Goal: Task Accomplishment & Management: Use online tool/utility

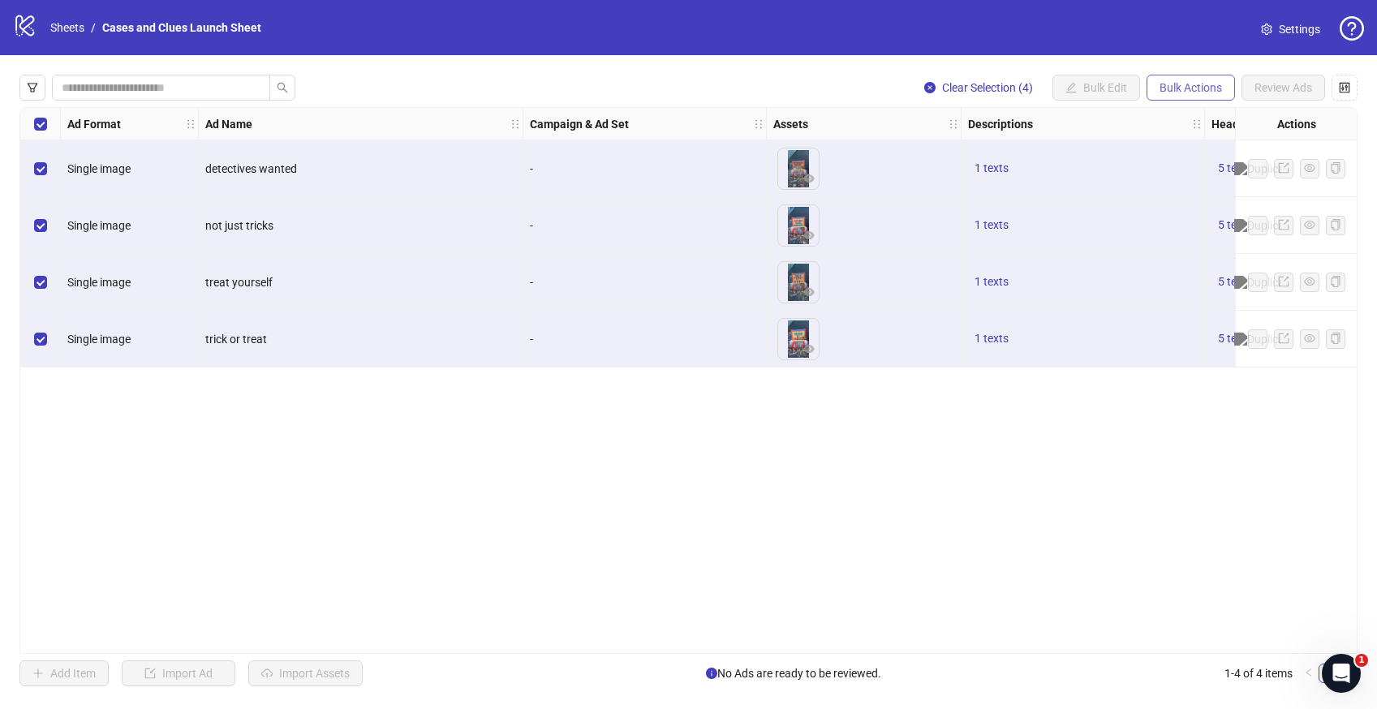
click at [1177, 81] on span "Bulk Actions" at bounding box center [1191, 87] width 62 height 13
click at [1176, 116] on span "Delete" at bounding box center [1213, 120] width 111 height 18
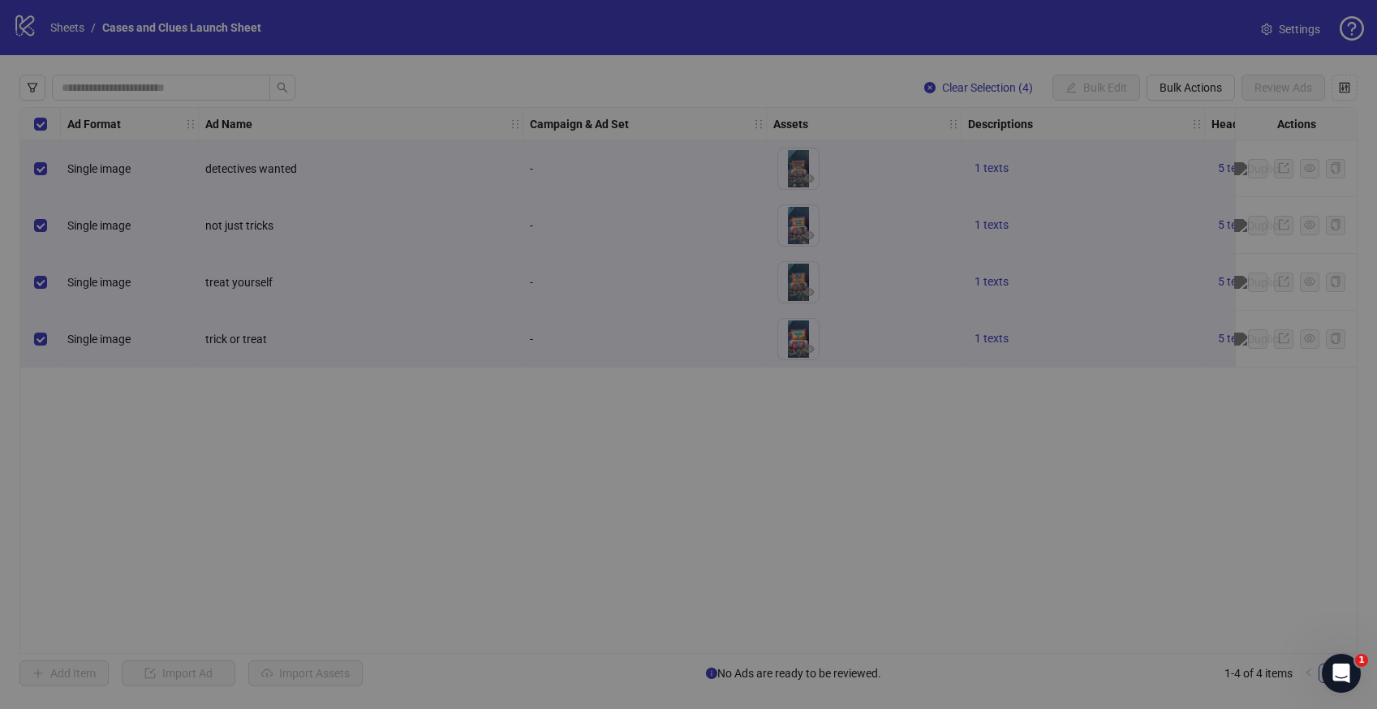
click at [1176, 116] on div "Delete Are you sure you want to delete 4 items? Cancel Delete" at bounding box center [688, 354] width 1377 height 709
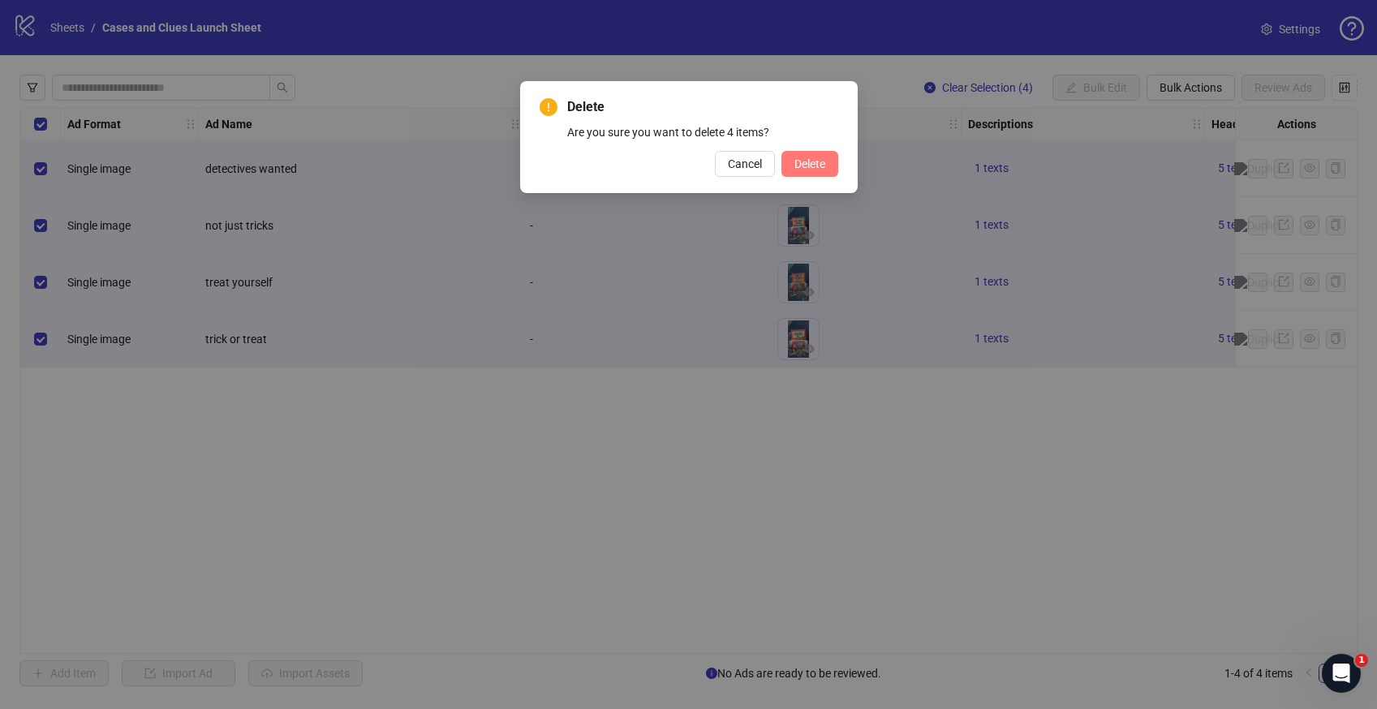
click at [805, 163] on span "Delete" at bounding box center [809, 163] width 31 height 13
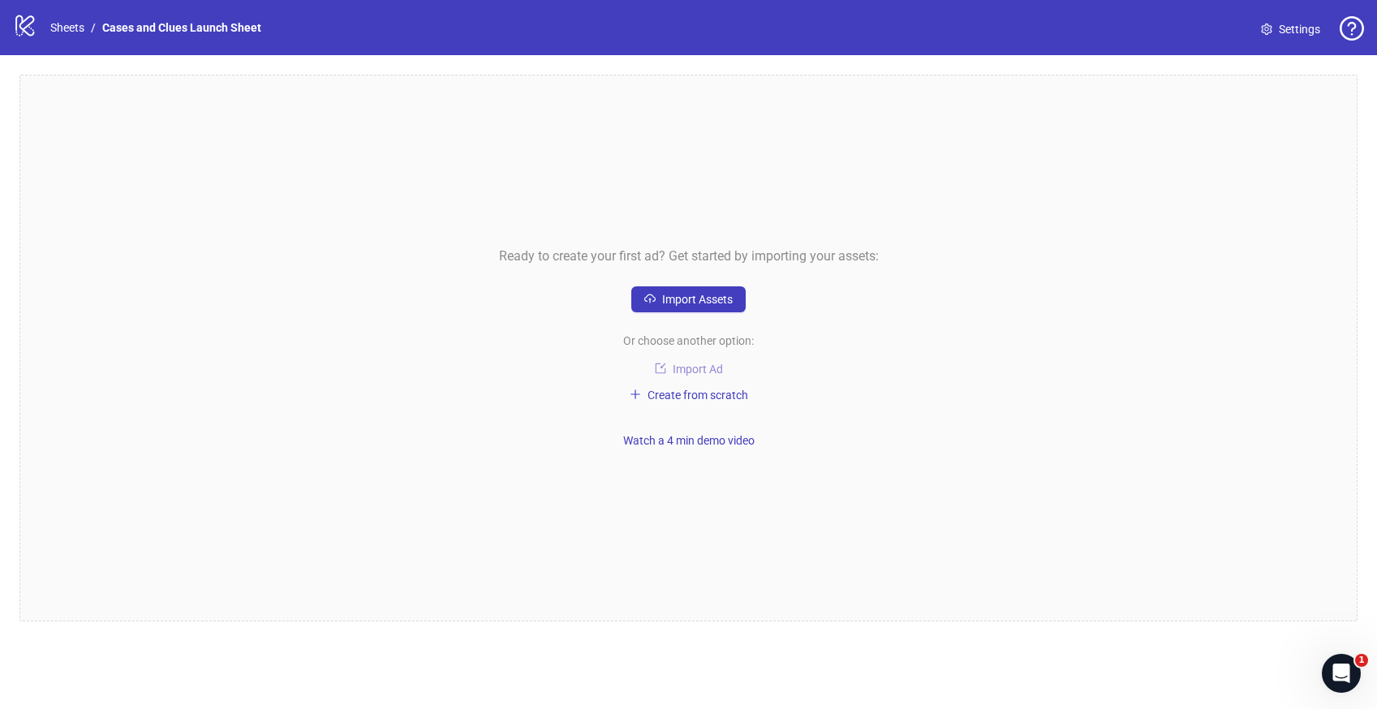
click at [689, 363] on span "Import Ad" at bounding box center [698, 369] width 50 height 13
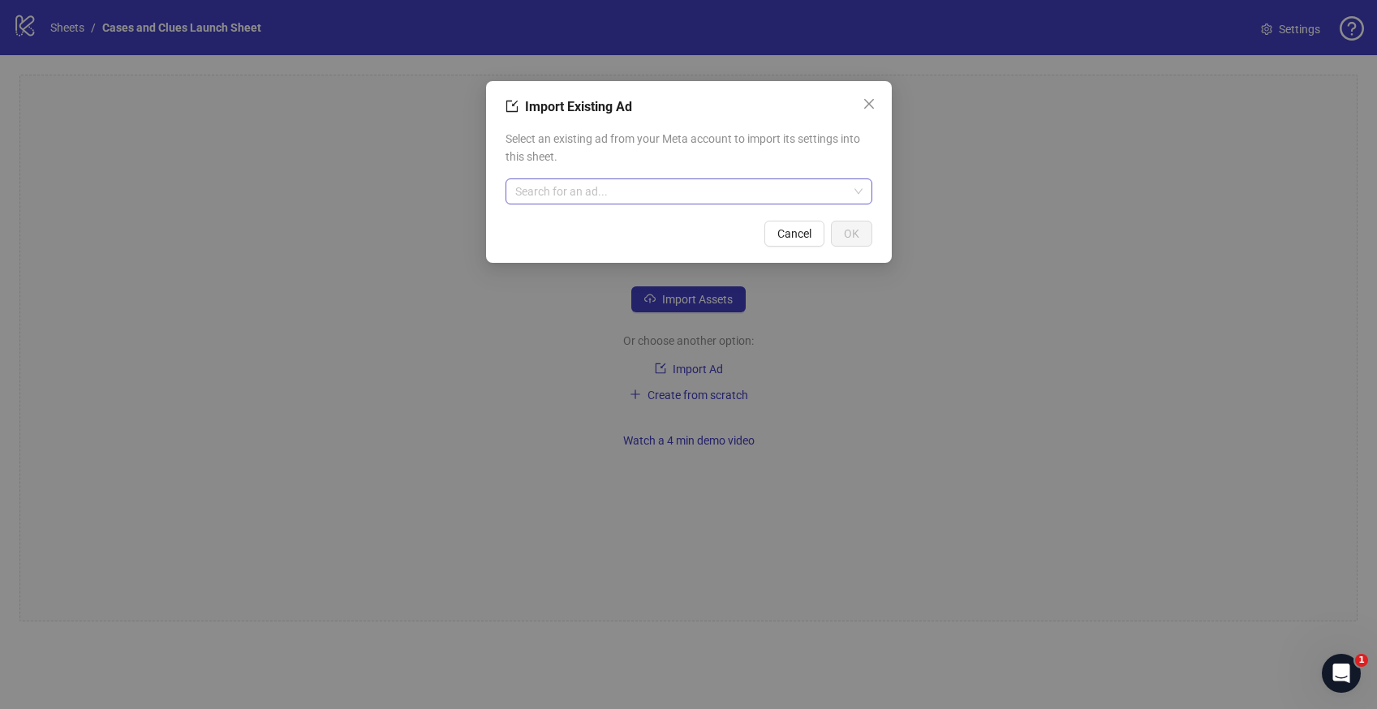
click at [596, 199] on input "search" at bounding box center [681, 191] width 333 height 24
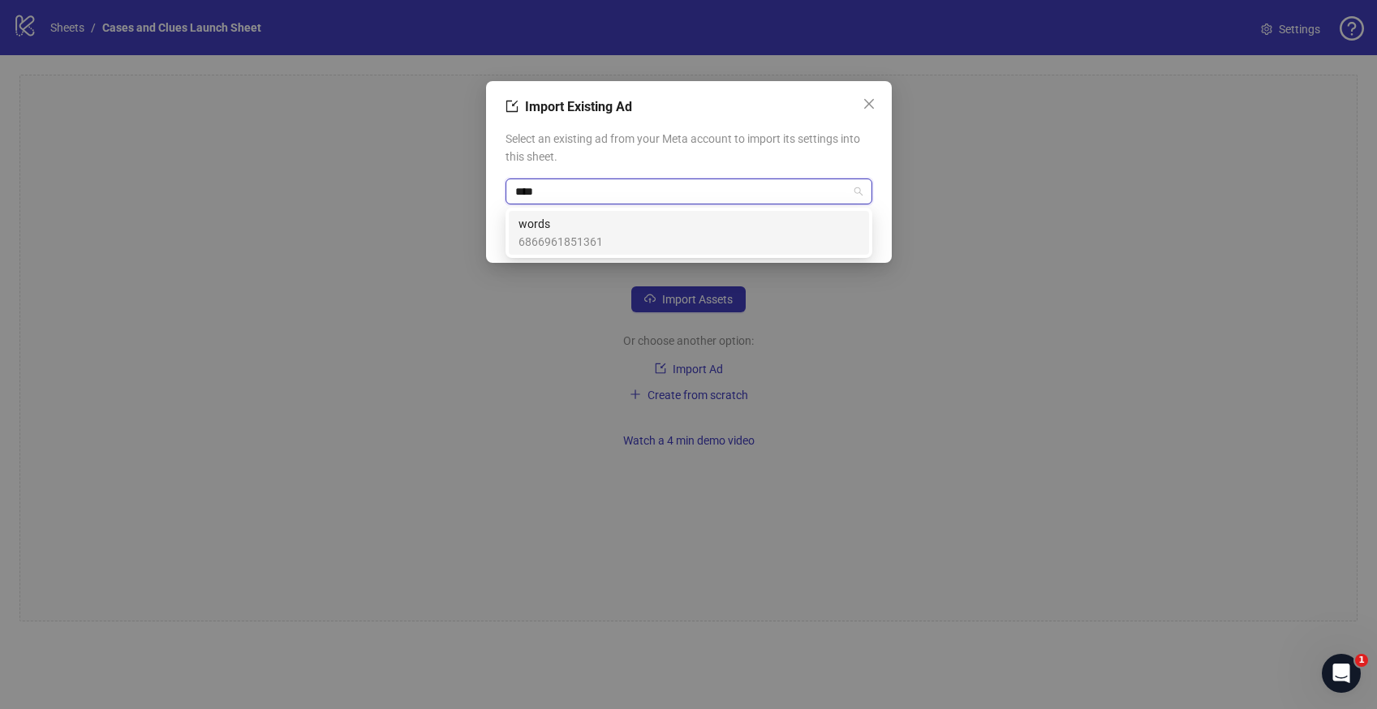
type input "*****"
click at [583, 227] on span "words" at bounding box center [560, 224] width 84 height 18
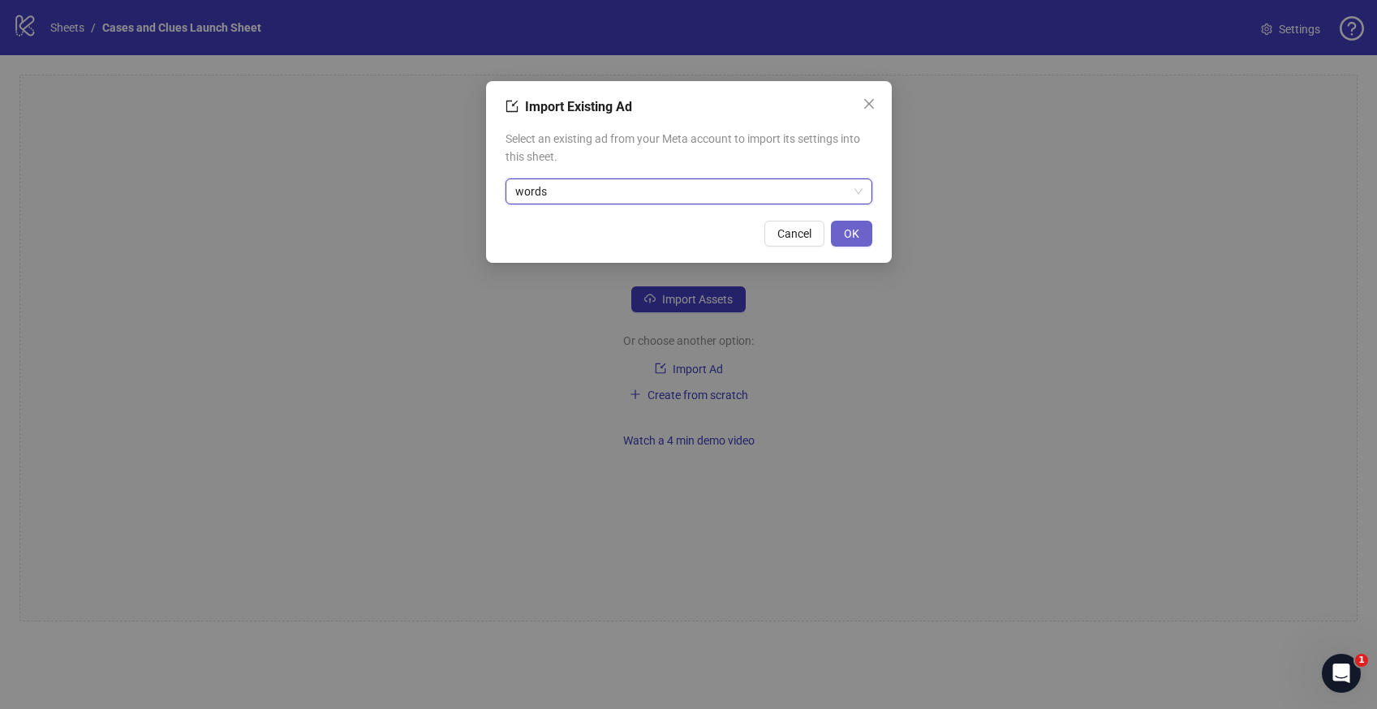
click at [839, 235] on button "OK" at bounding box center [851, 234] width 41 height 26
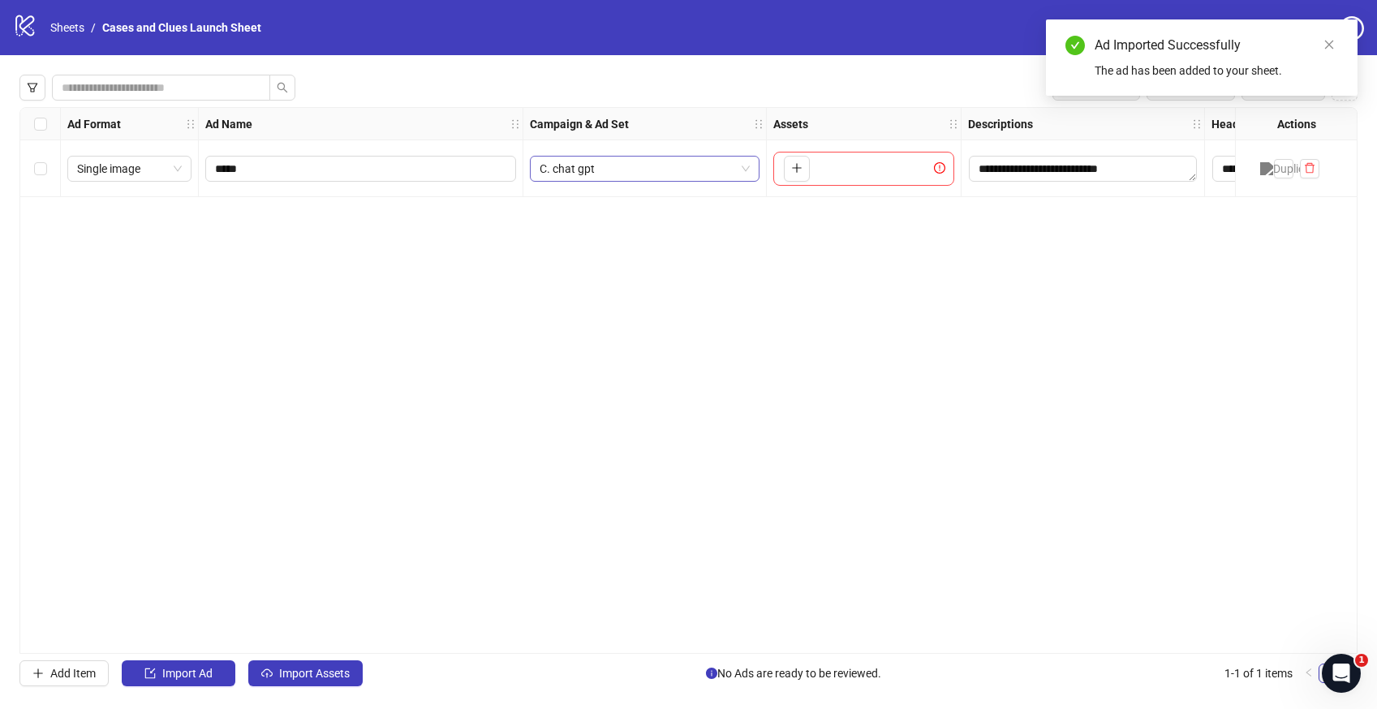
click at [736, 163] on span "C. chat gpt" at bounding box center [645, 169] width 210 height 24
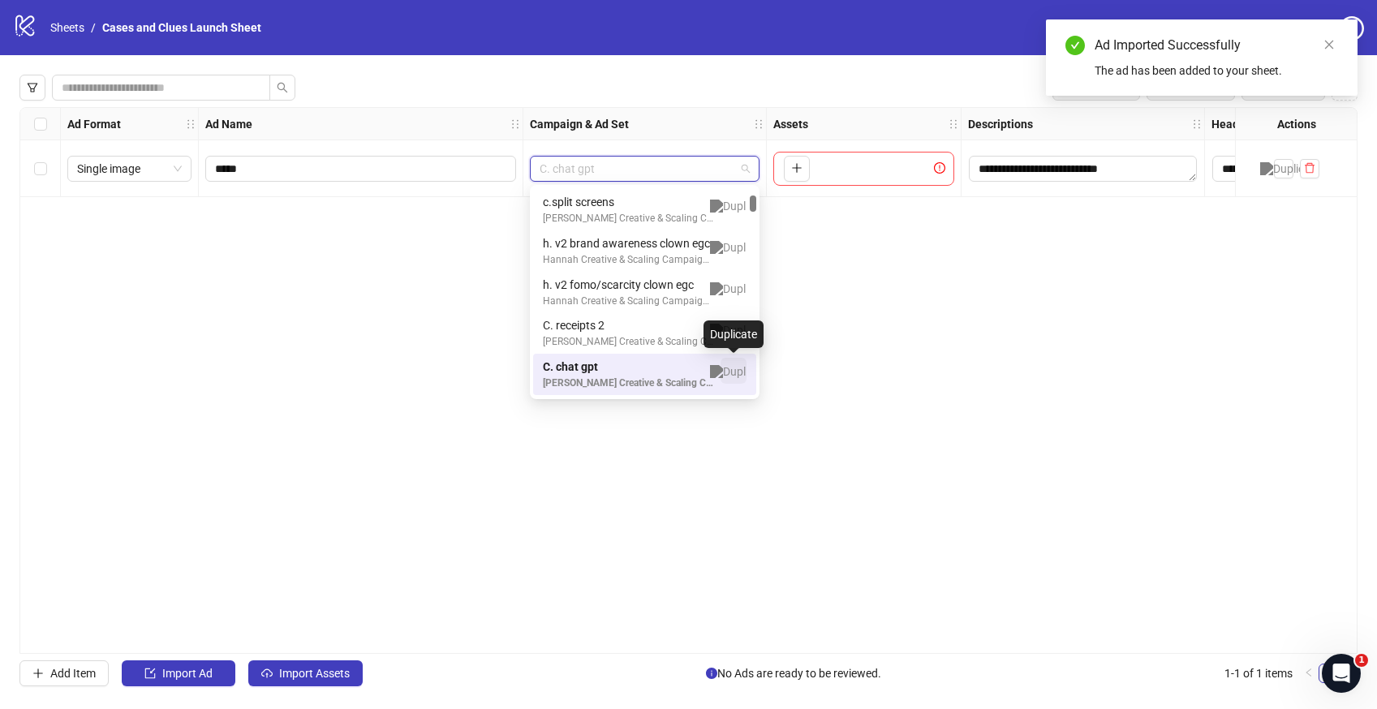
click at [731, 371] on img "button" at bounding box center [733, 371] width 47 height 13
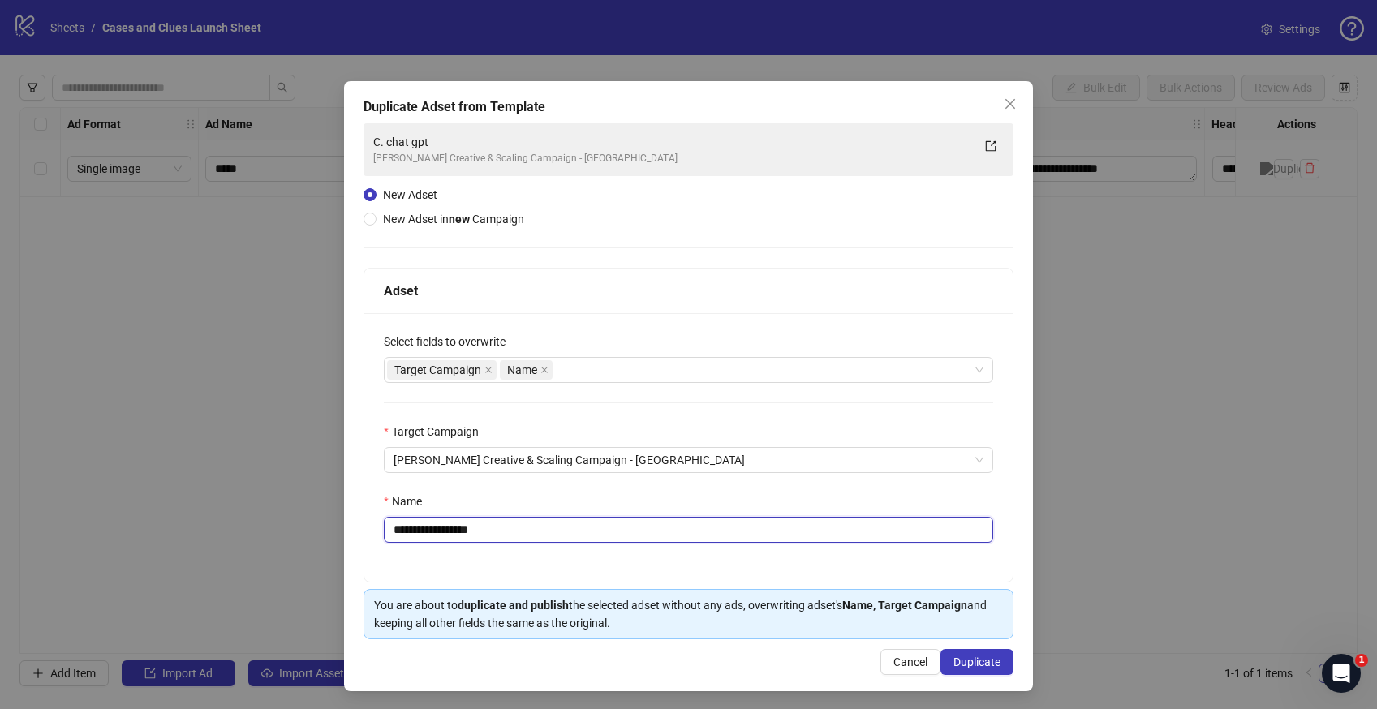
drag, startPoint x: 496, startPoint y: 530, endPoint x: 406, endPoint y: 536, distance: 90.3
click at [406, 536] on input "**********" at bounding box center [688, 530] width 609 height 26
type input "**********"
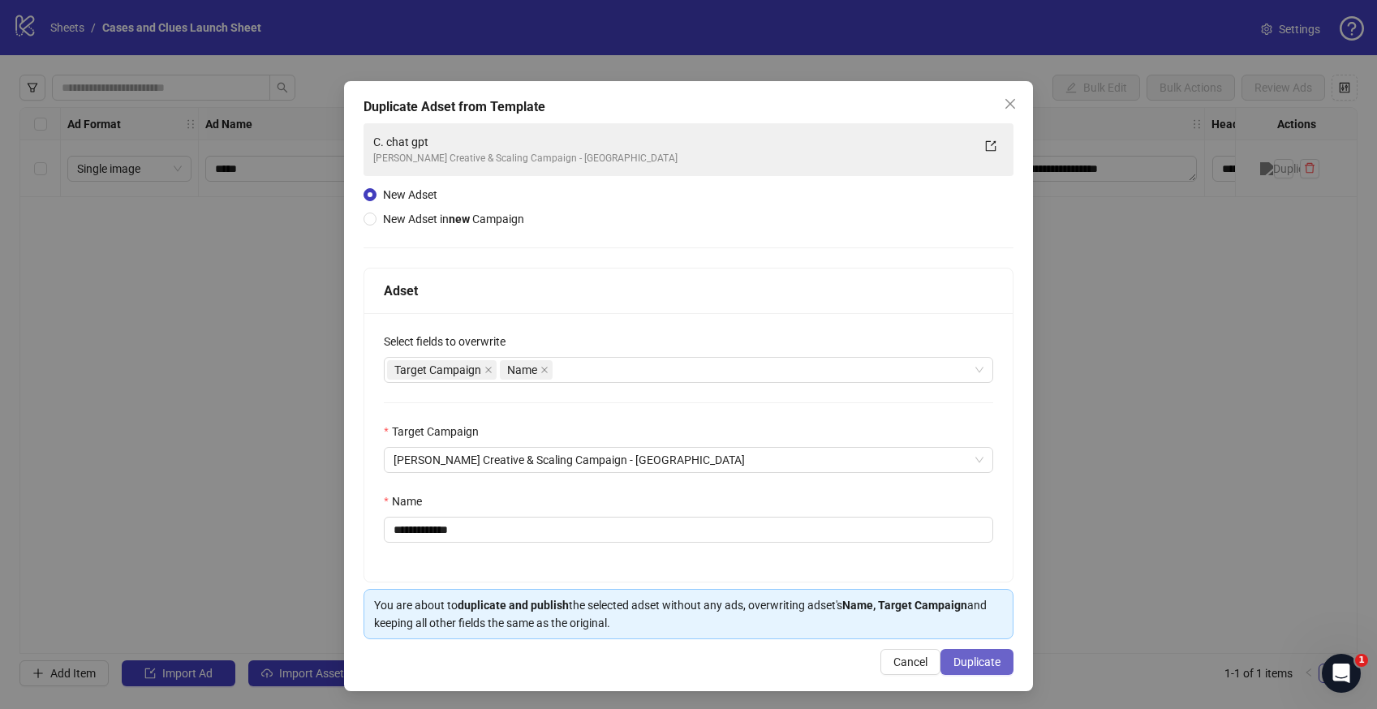
click at [977, 666] on span "Duplicate" at bounding box center [976, 662] width 47 height 13
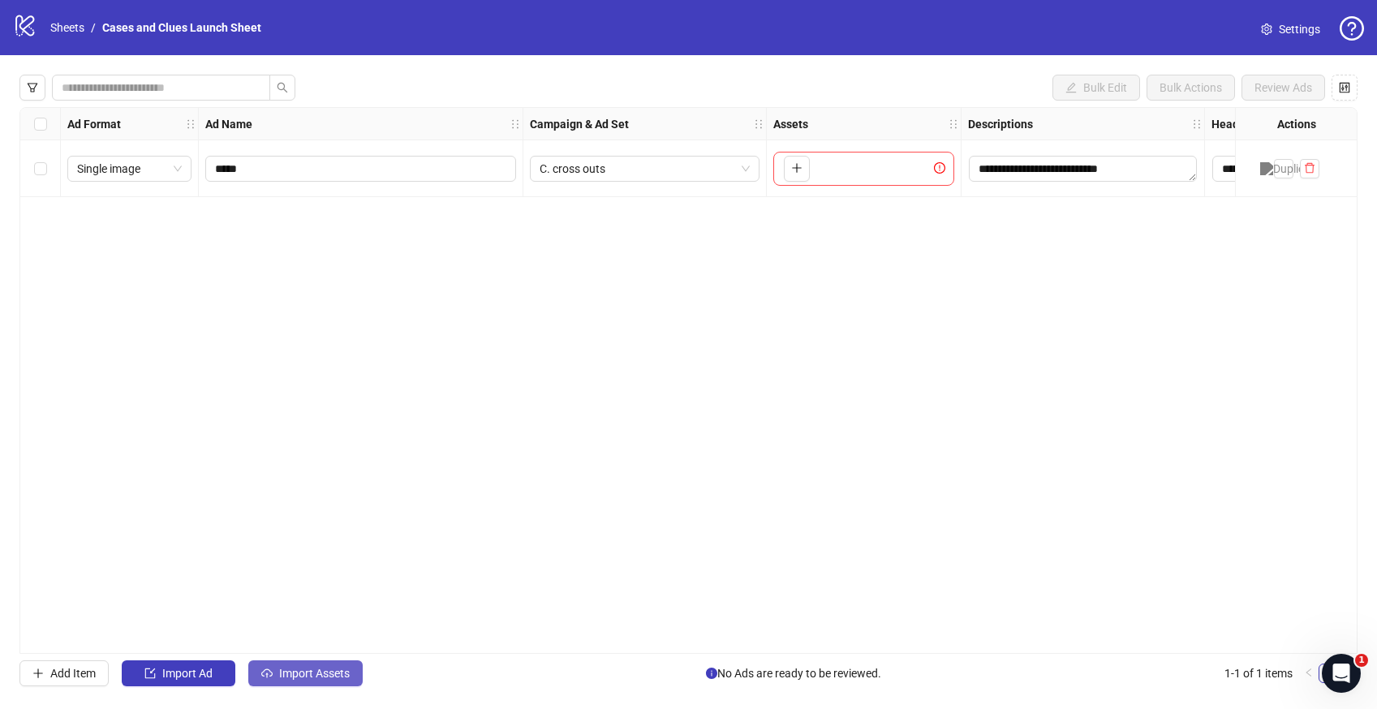
click at [303, 677] on span "Import Assets" at bounding box center [314, 673] width 71 height 13
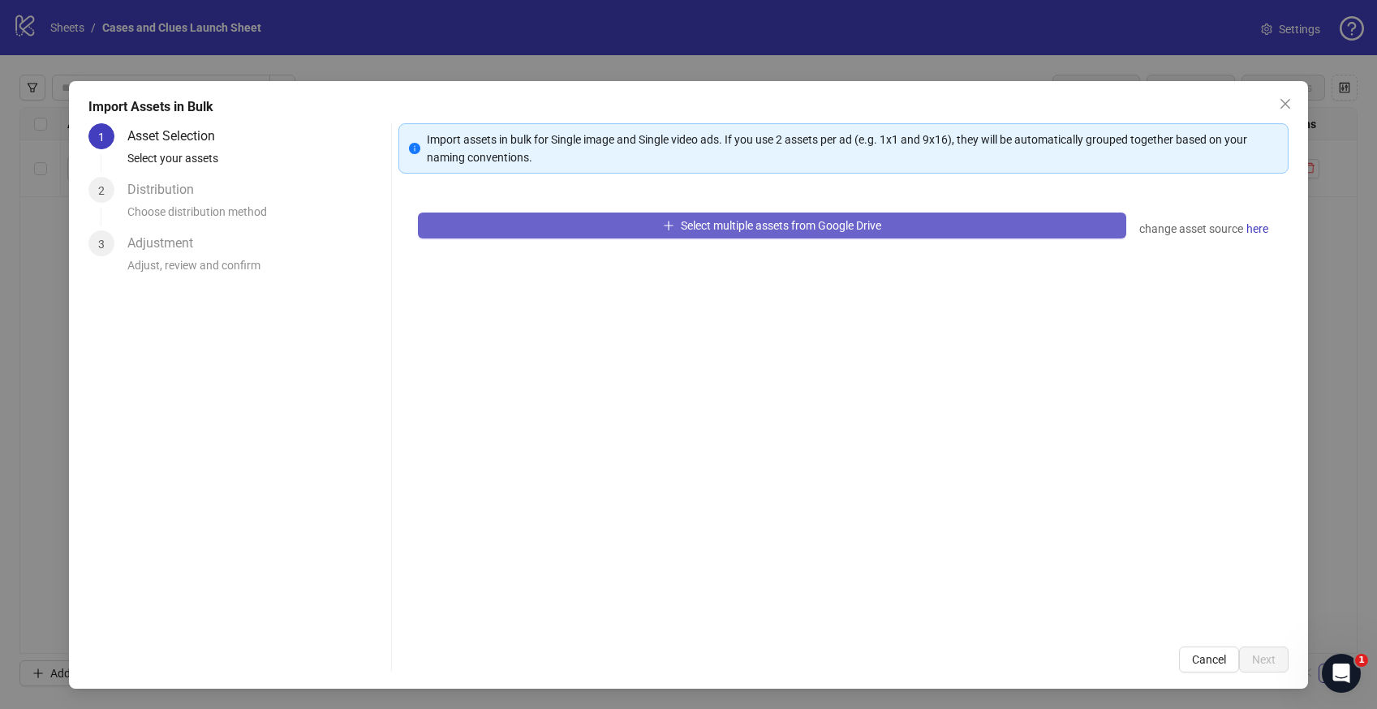
click at [517, 232] on button "Select multiple assets from Google Drive" at bounding box center [772, 226] width 708 height 26
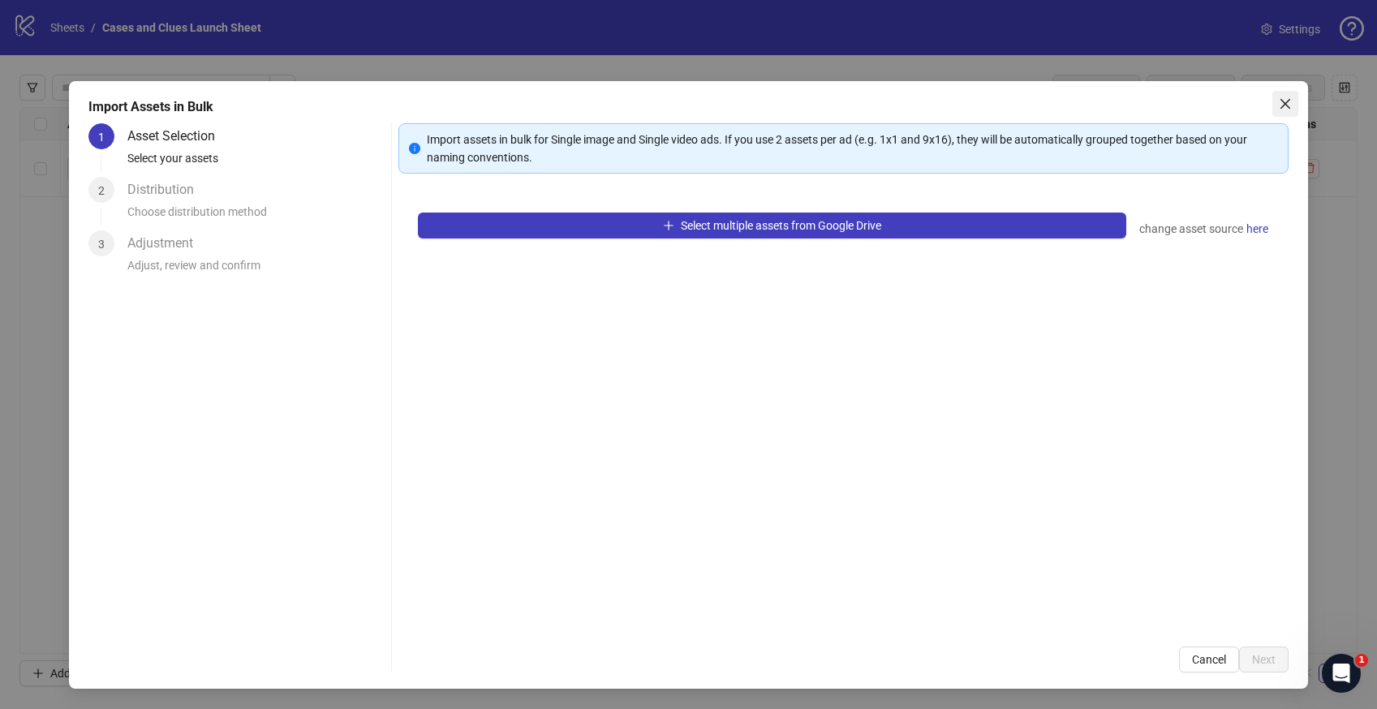
click at [1289, 94] on button "Close" at bounding box center [1285, 104] width 26 height 26
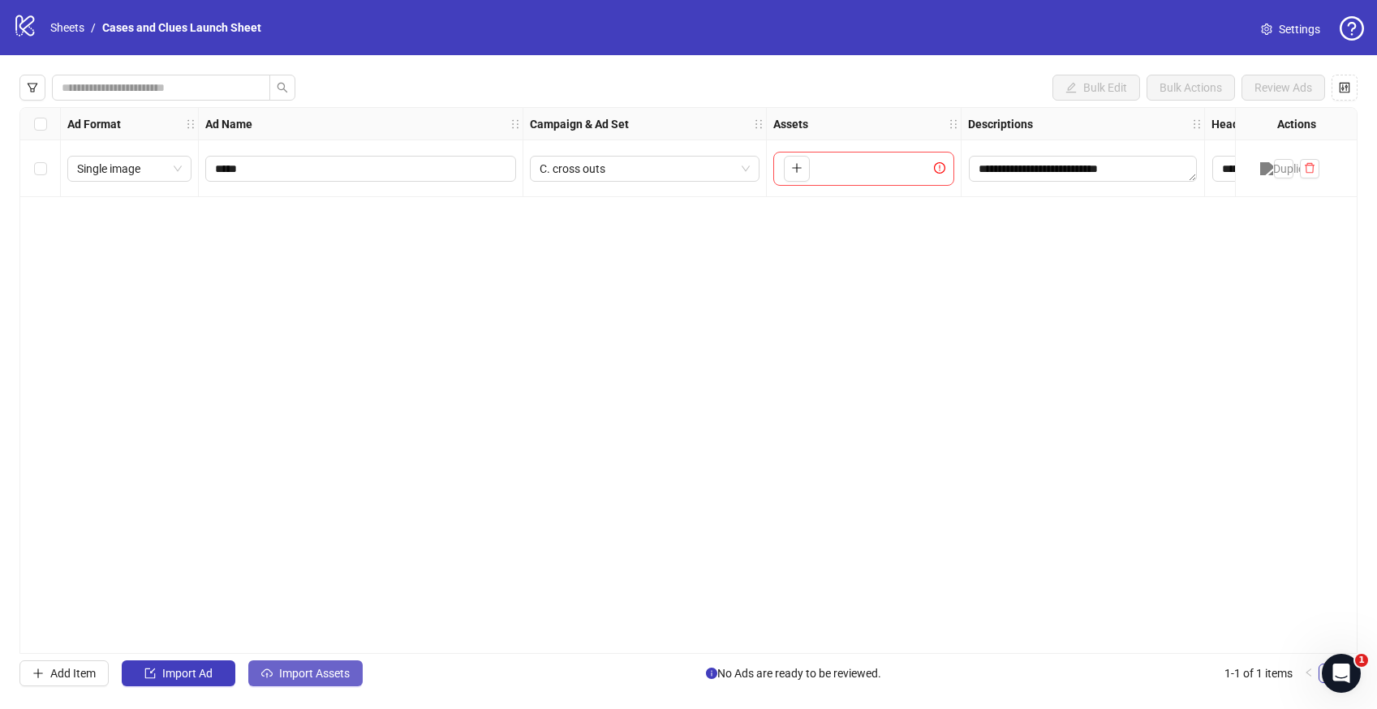
click at [329, 675] on span "Import Assets" at bounding box center [314, 673] width 71 height 13
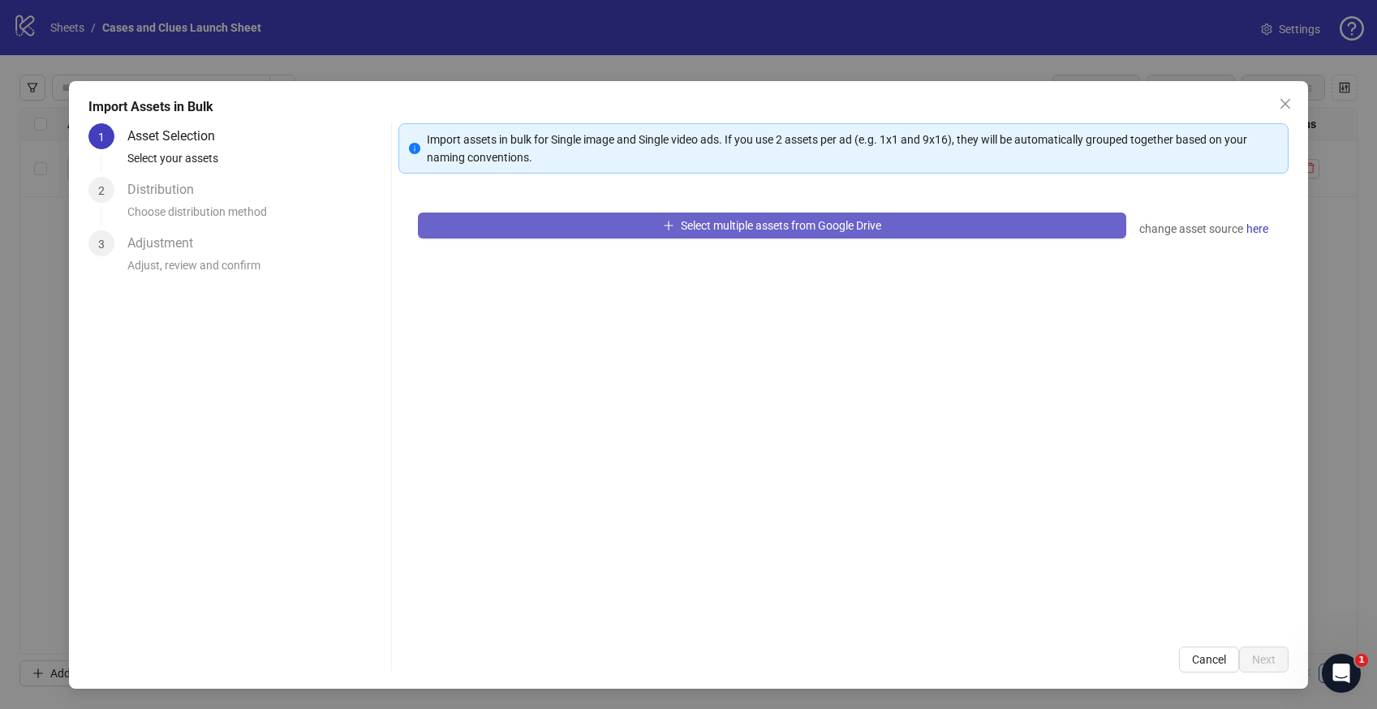
click at [610, 215] on button "Select multiple assets from Google Drive" at bounding box center [772, 226] width 708 height 26
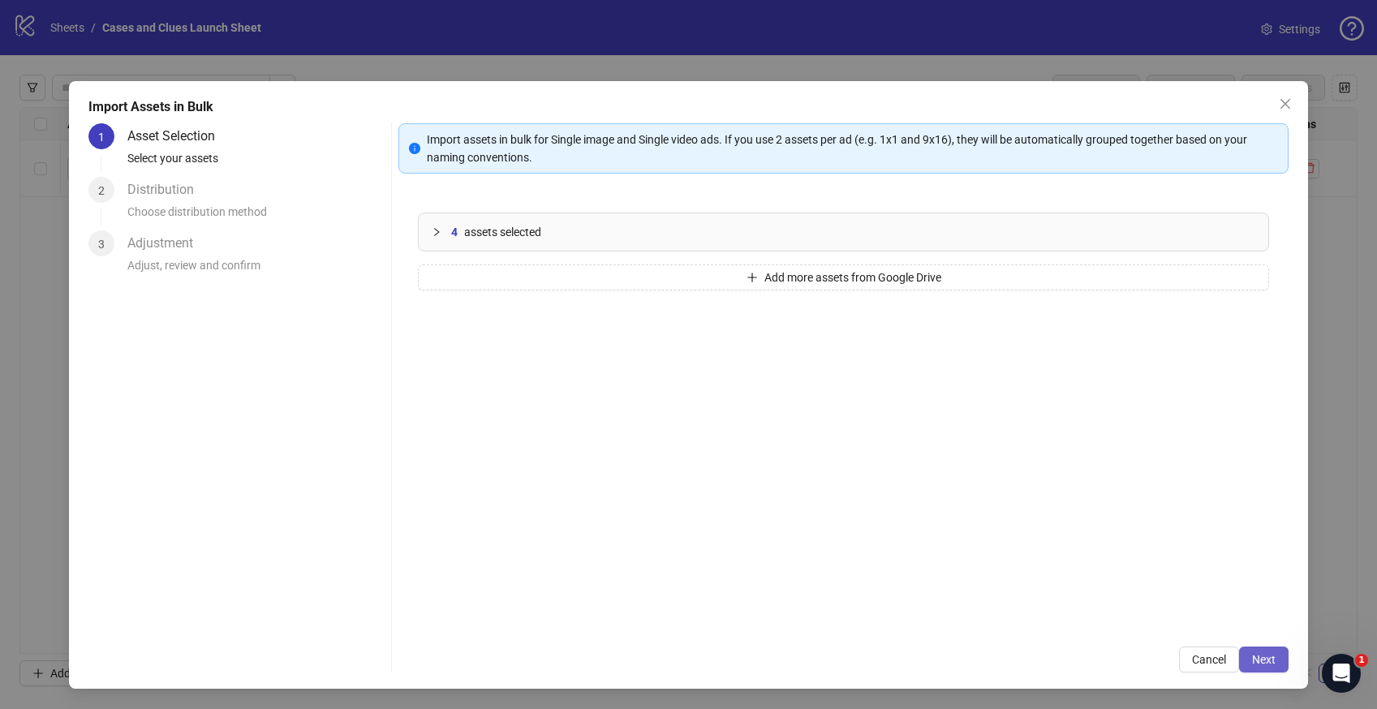
click at [1258, 658] on span "Next" at bounding box center [1264, 659] width 24 height 13
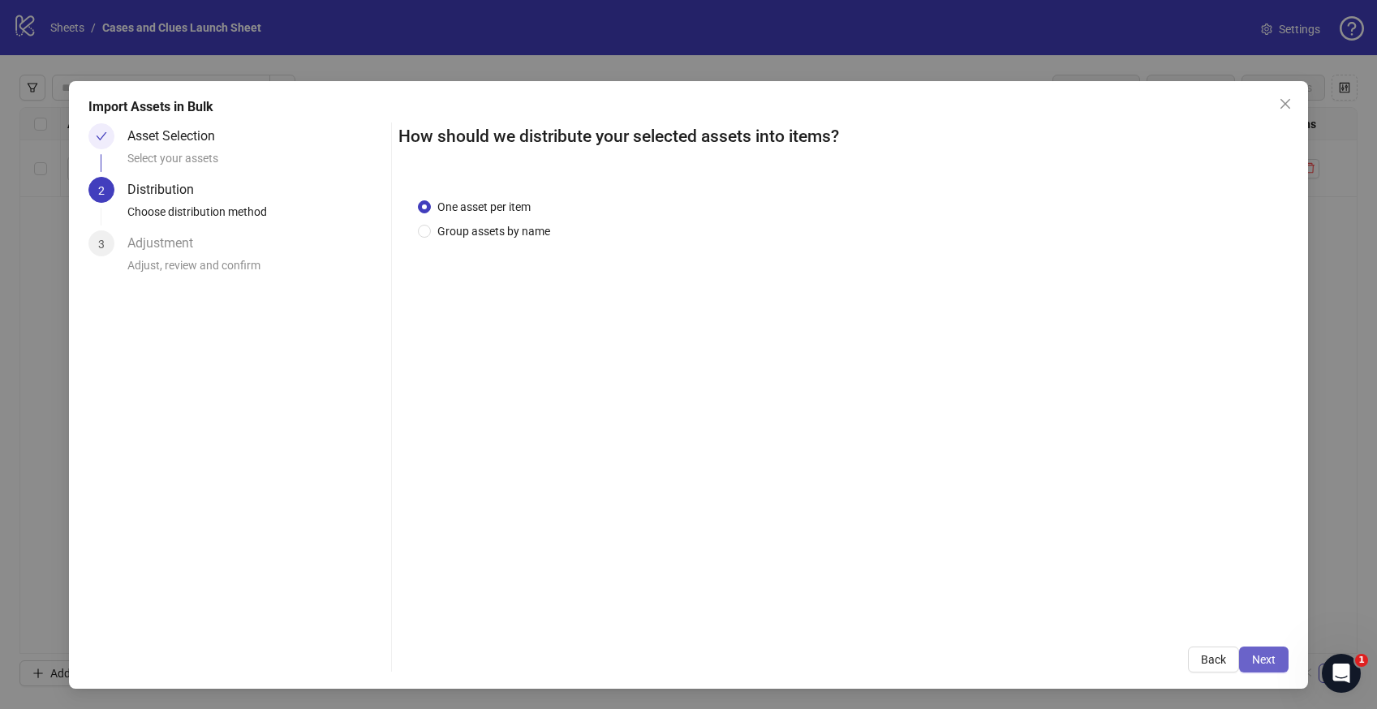
click at [1277, 658] on button "Next" at bounding box center [1263, 660] width 49 height 26
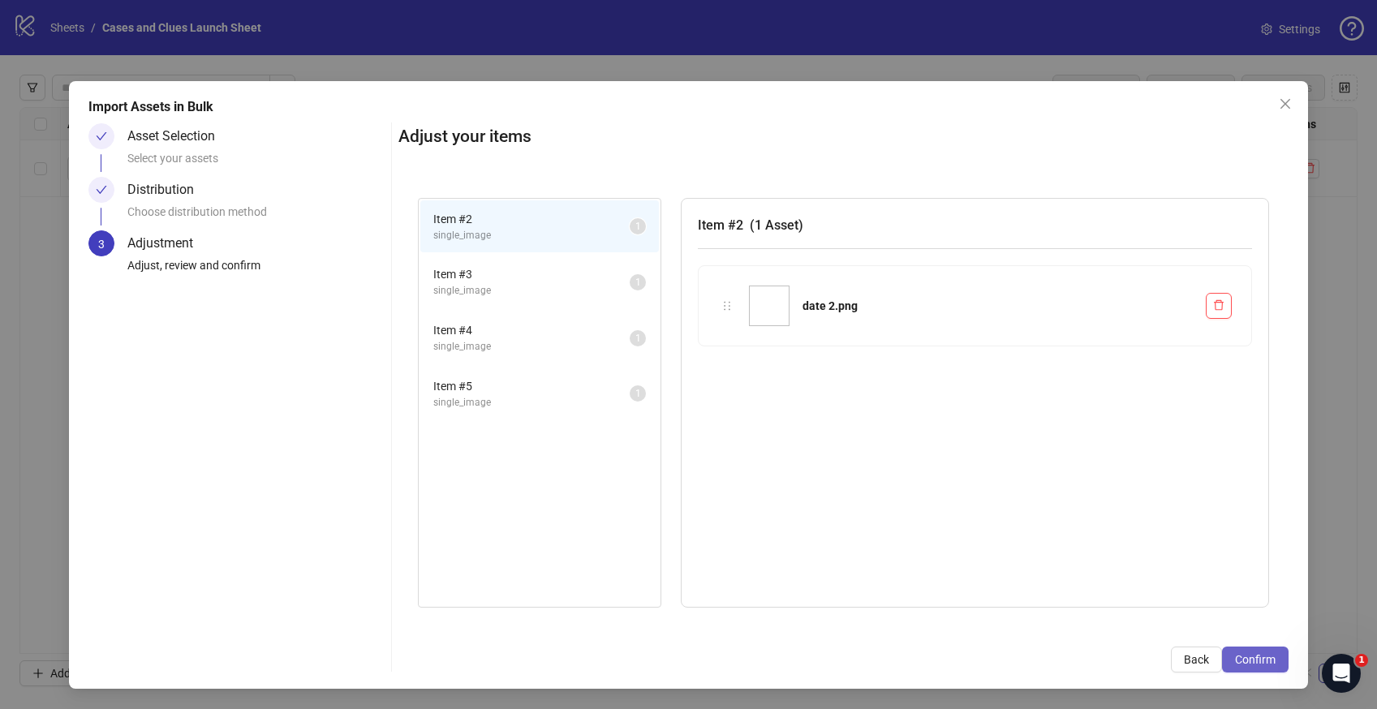
click at [1259, 664] on span "Confirm" at bounding box center [1255, 659] width 41 height 13
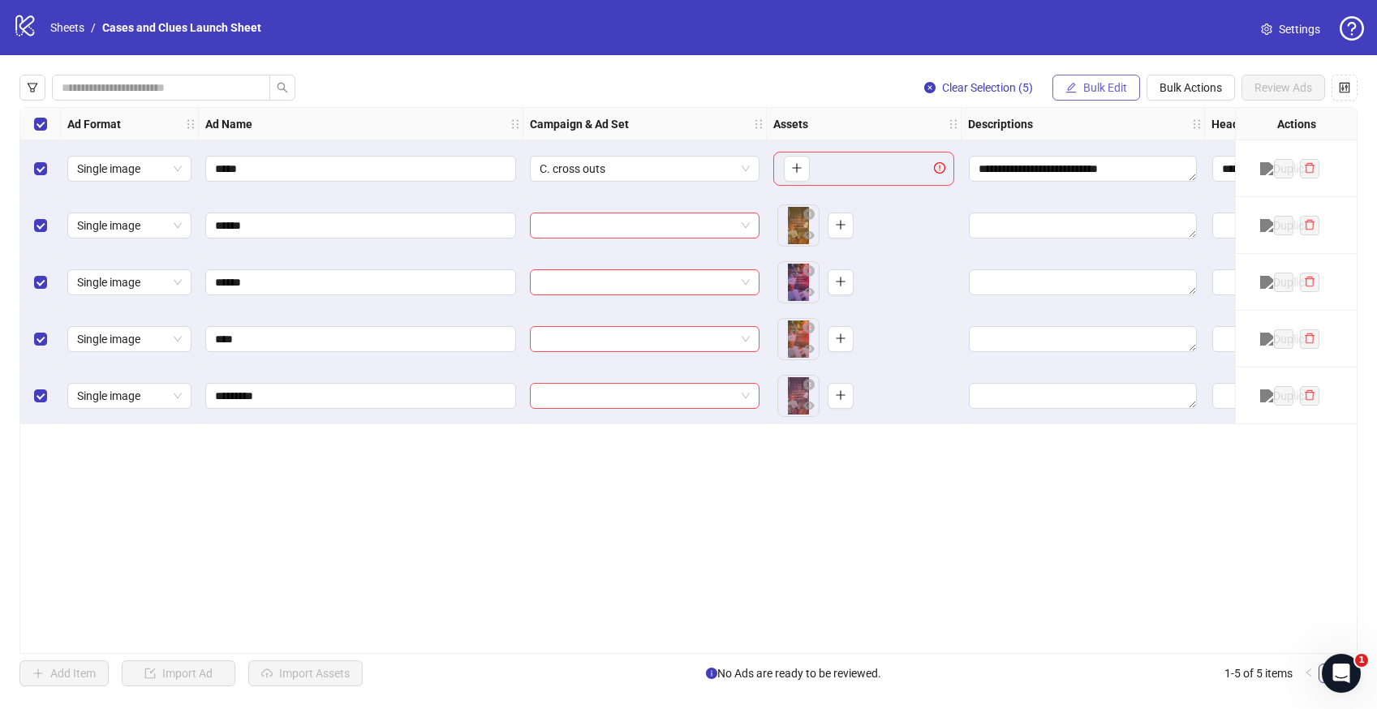
click at [1119, 87] on span "Bulk Edit" at bounding box center [1105, 87] width 44 height 13
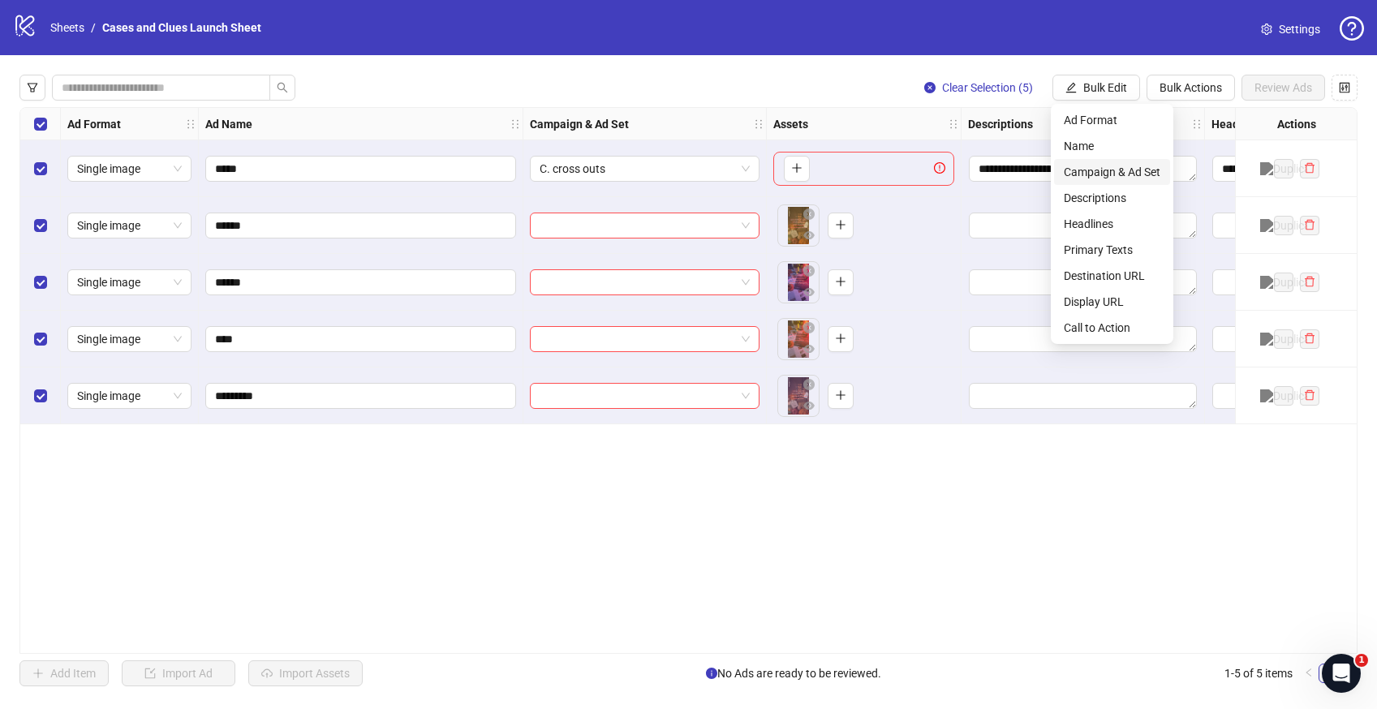
click at [1127, 173] on span "Campaign & Ad Set" at bounding box center [1112, 172] width 97 height 18
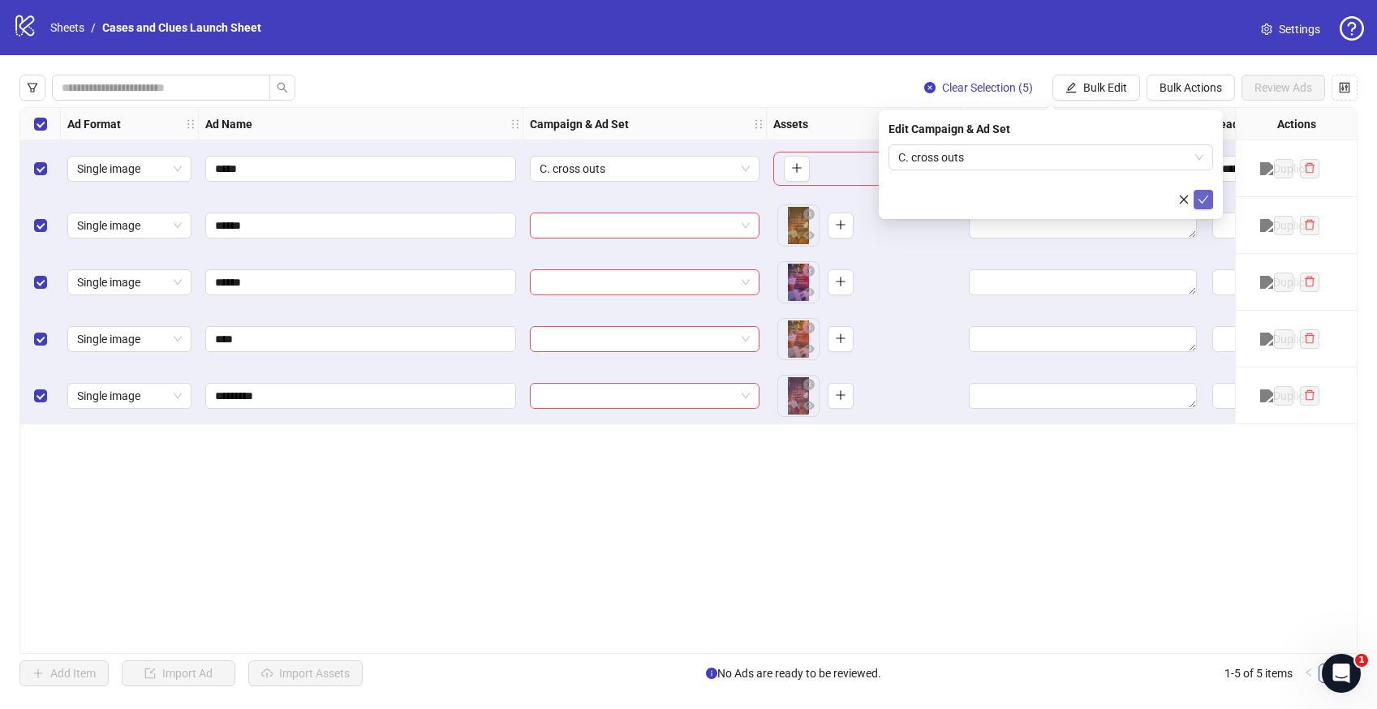
click at [1206, 198] on icon "check" at bounding box center [1203, 199] width 11 height 11
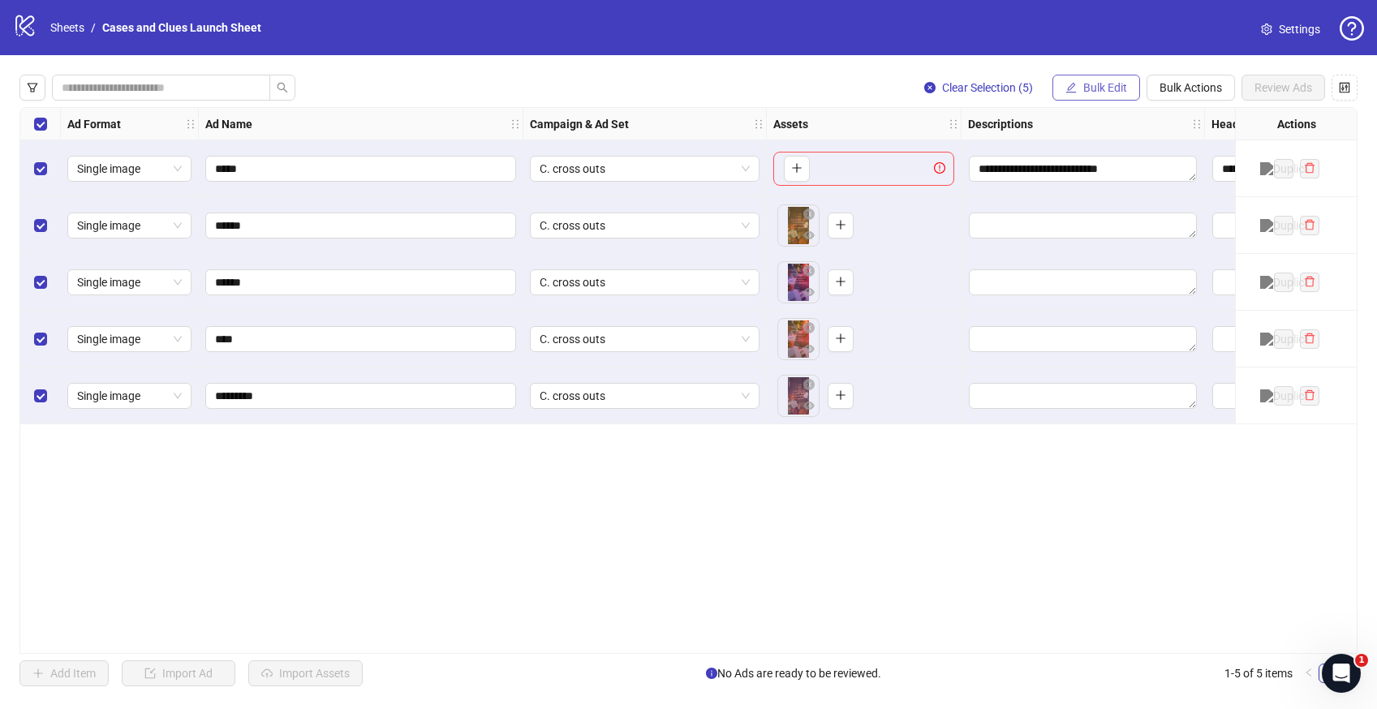
click at [1080, 80] on button "Bulk Edit" at bounding box center [1096, 88] width 88 height 26
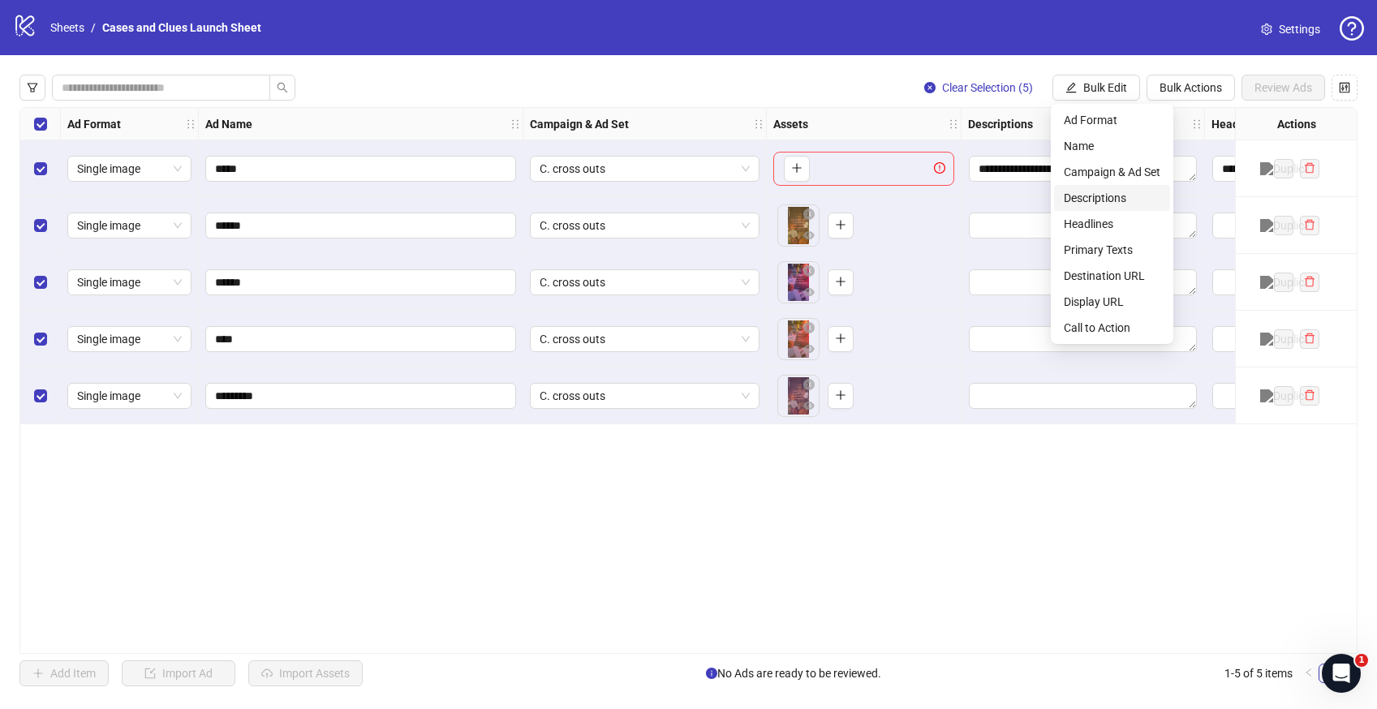
click at [1093, 189] on span "Descriptions" at bounding box center [1112, 198] width 97 height 18
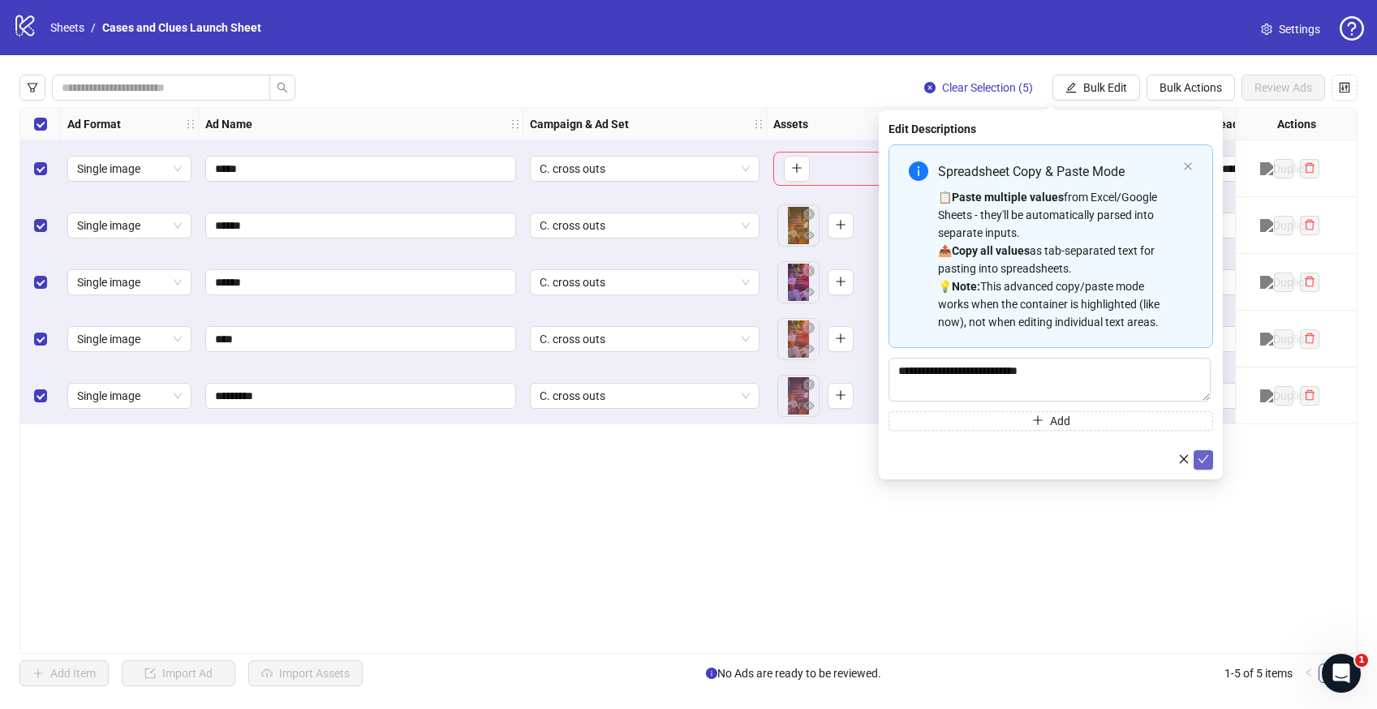
click at [1206, 461] on icon "check" at bounding box center [1203, 459] width 11 height 11
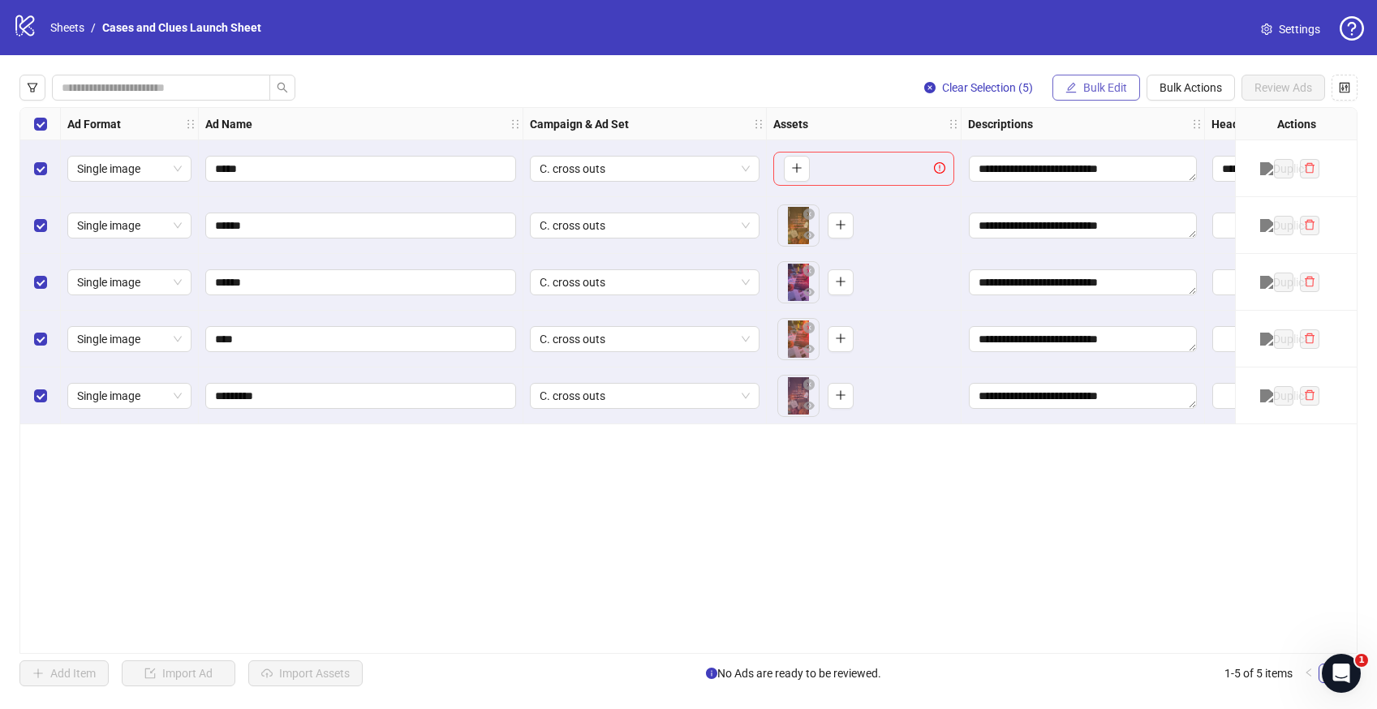
click at [1083, 91] on span "Bulk Edit" at bounding box center [1105, 87] width 44 height 13
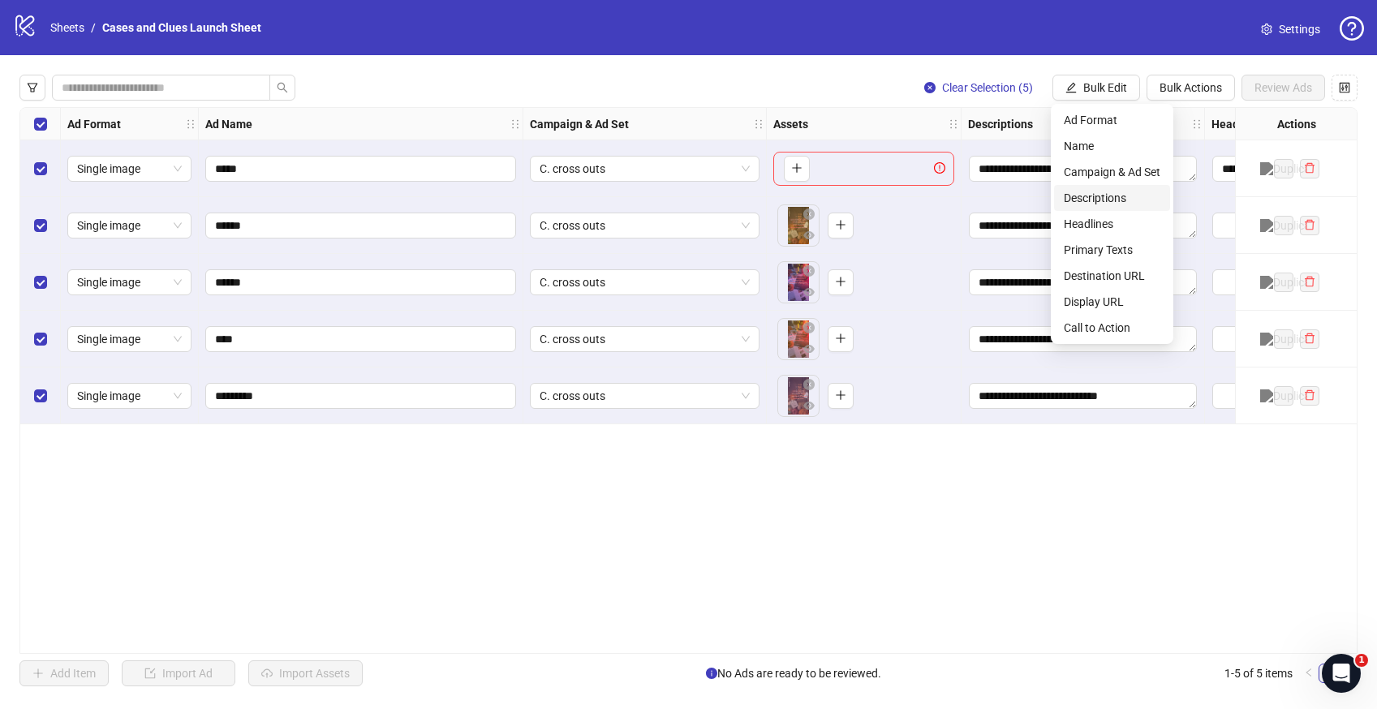
click at [1087, 195] on span "Descriptions" at bounding box center [1112, 198] width 97 height 18
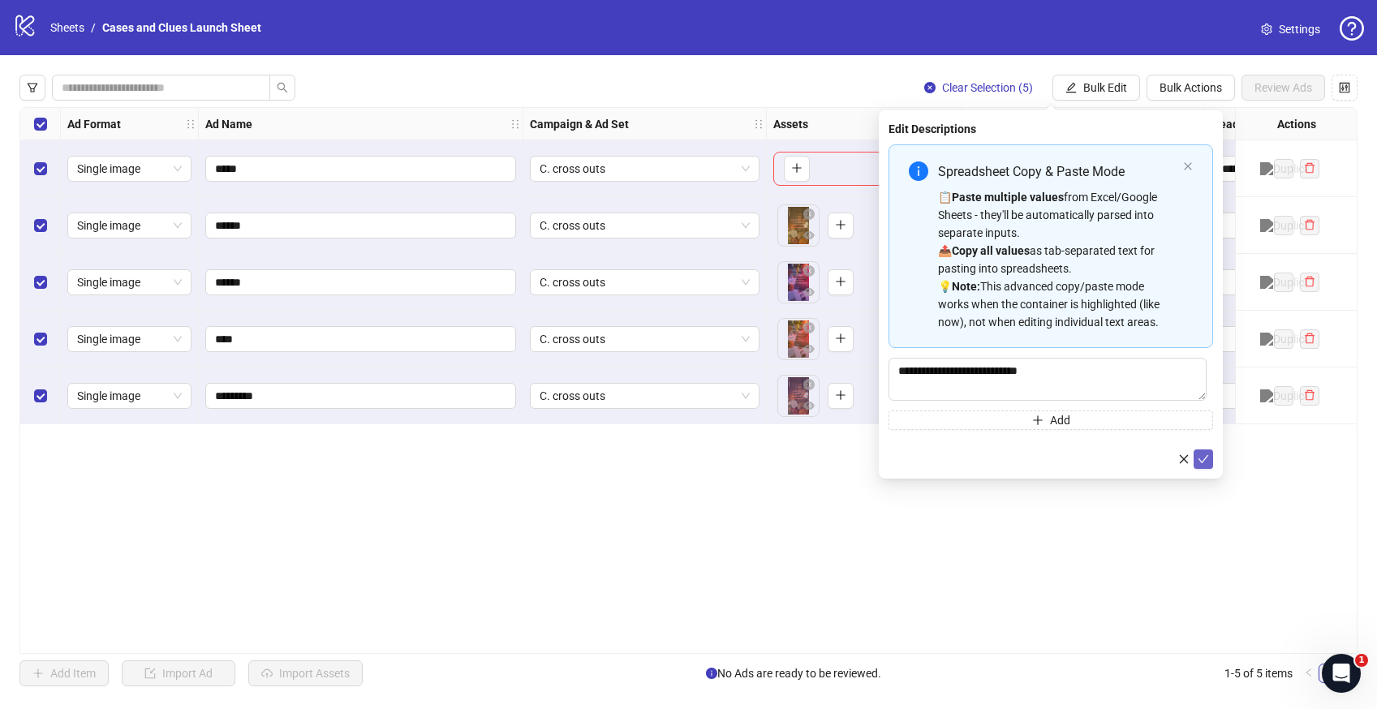
click at [1201, 457] on icon "check" at bounding box center [1203, 459] width 11 height 11
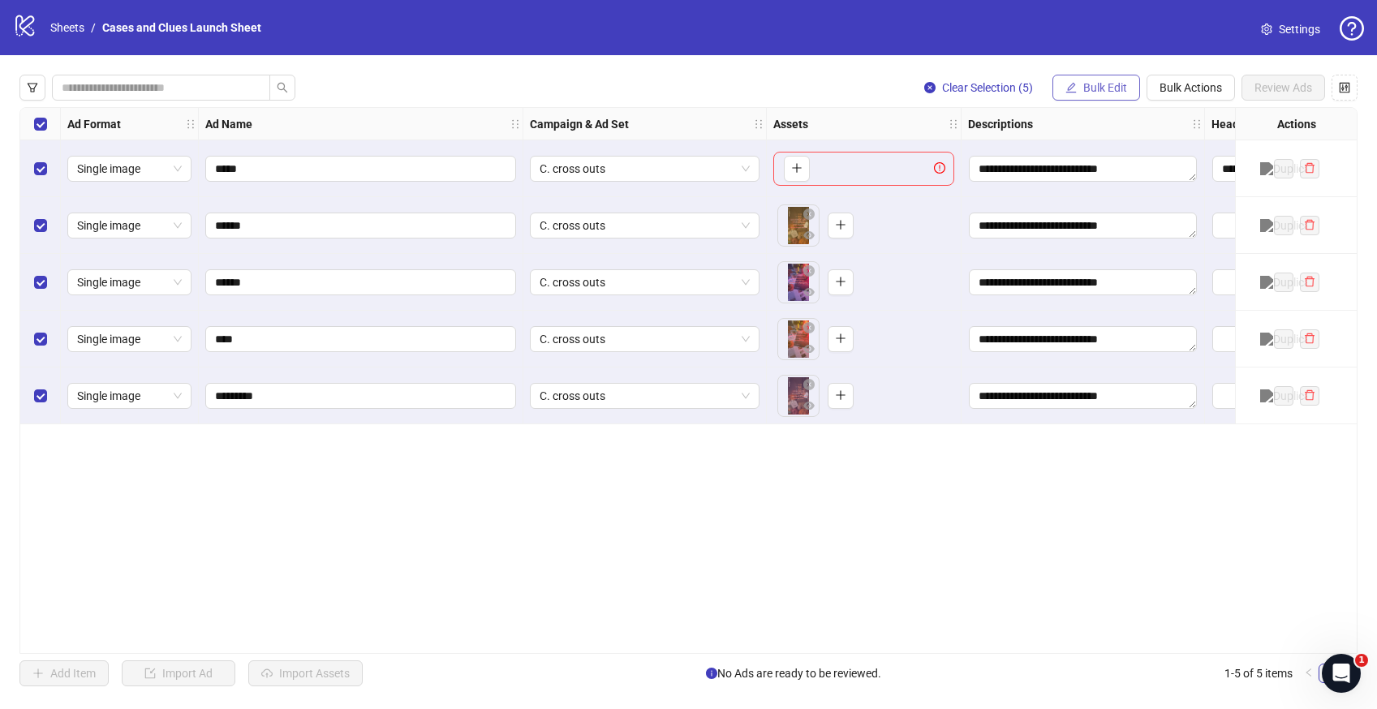
click at [1104, 84] on span "Bulk Edit" at bounding box center [1105, 87] width 44 height 13
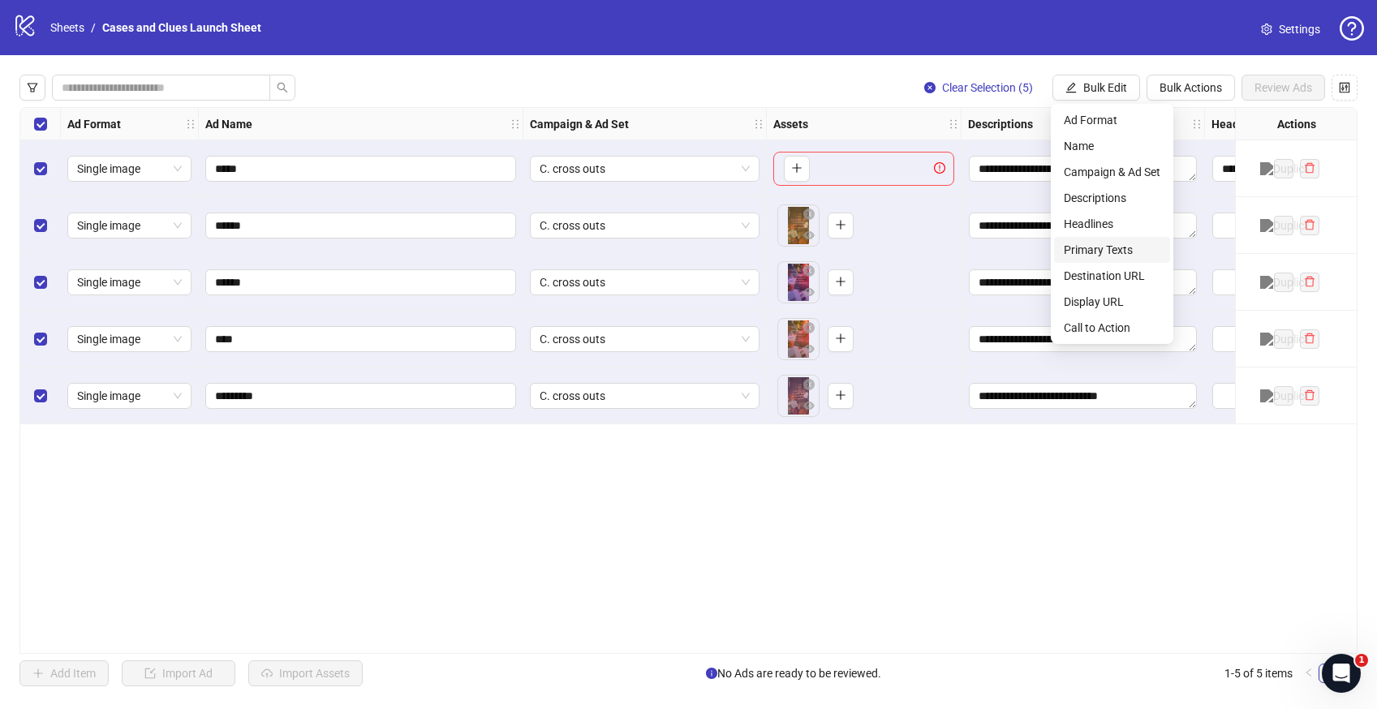
click at [1117, 248] on span "Primary Texts" at bounding box center [1112, 250] width 97 height 18
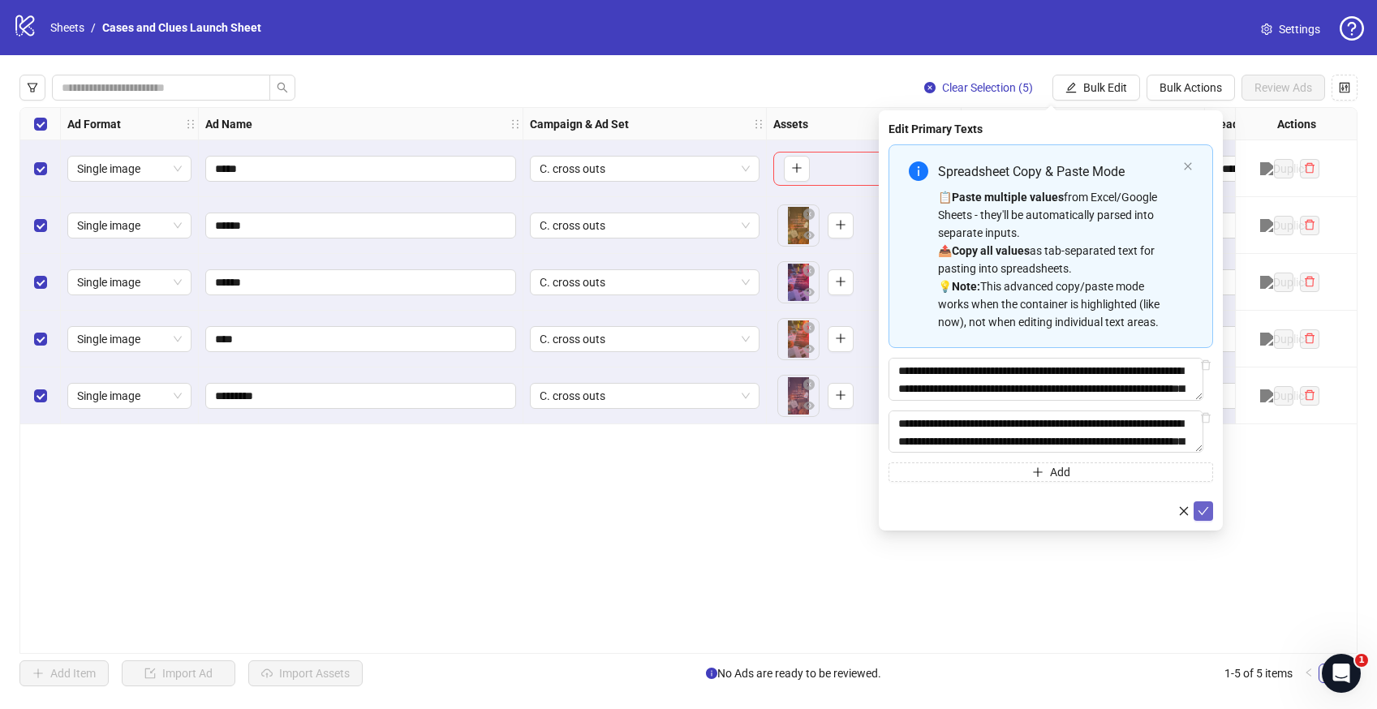
click at [1208, 517] on icon "check" at bounding box center [1203, 511] width 11 height 11
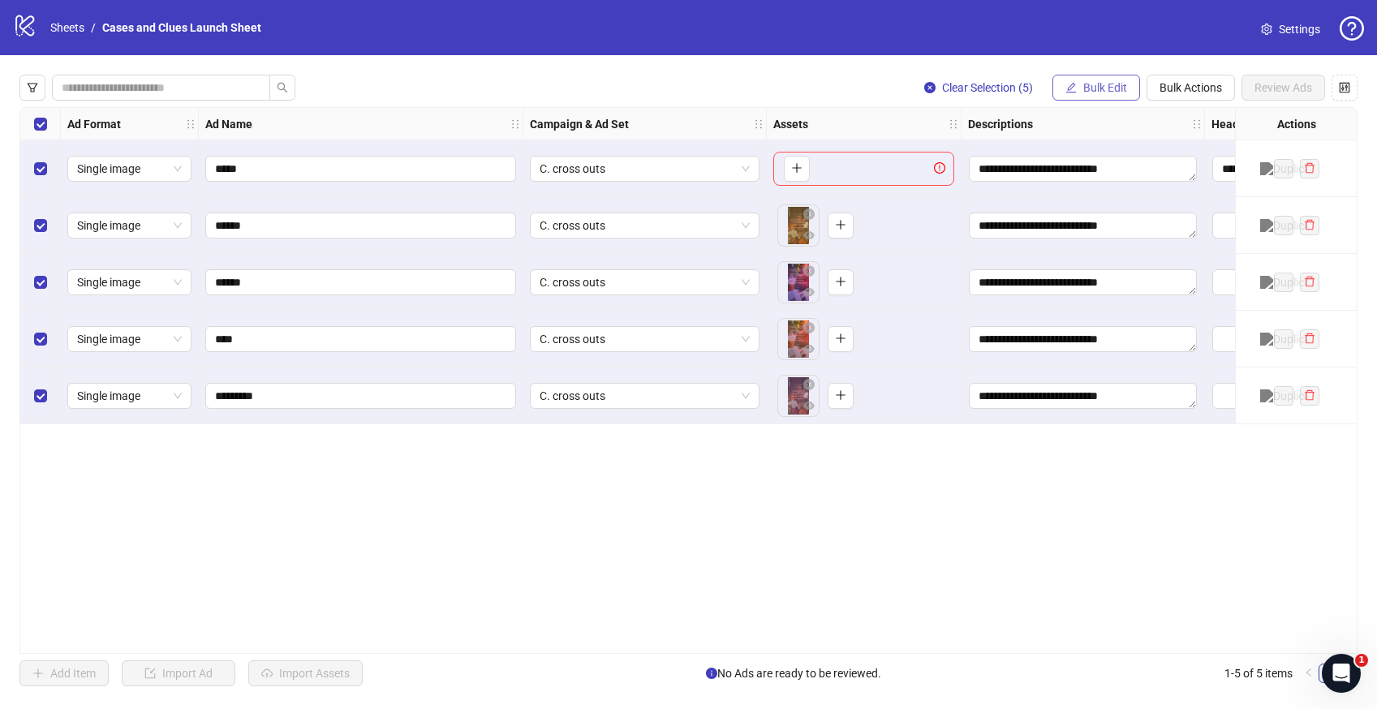
click at [1096, 75] on button "Bulk Edit" at bounding box center [1096, 88] width 88 height 26
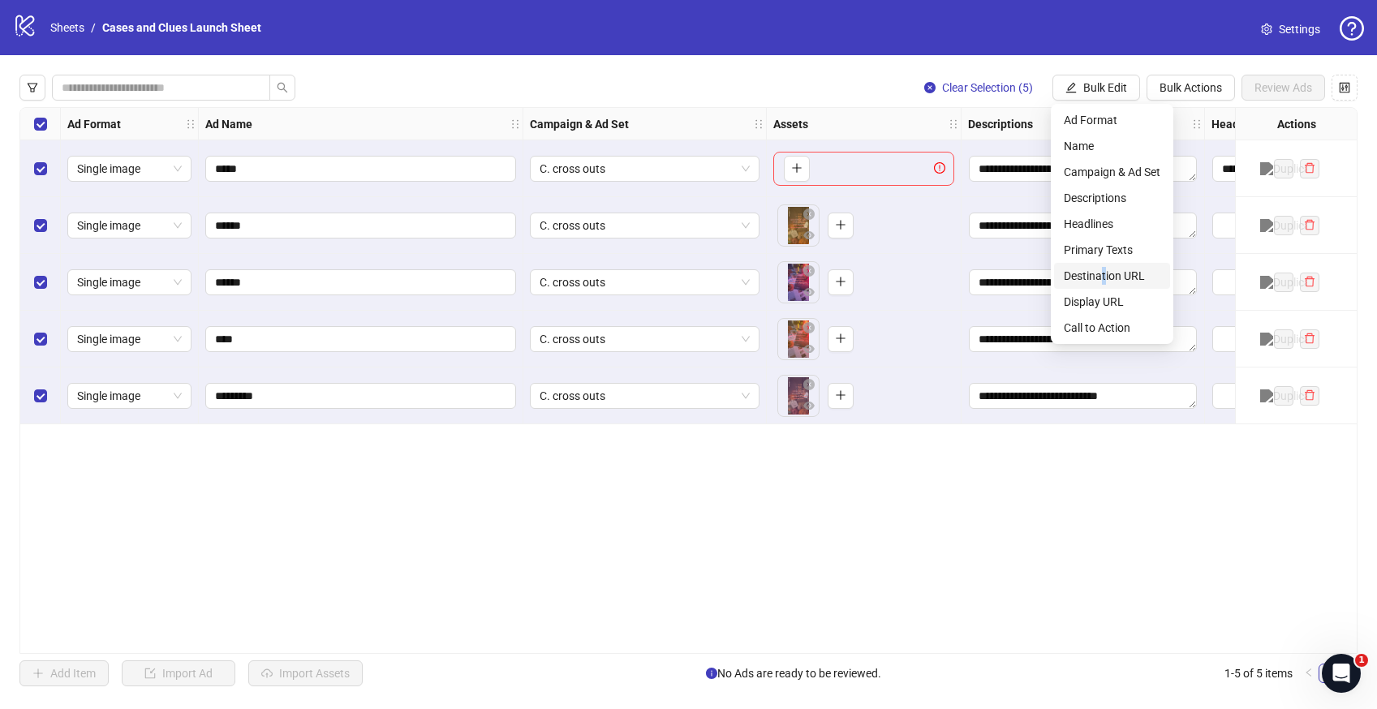
click at [1104, 273] on span "Destination URL" at bounding box center [1112, 276] width 97 height 18
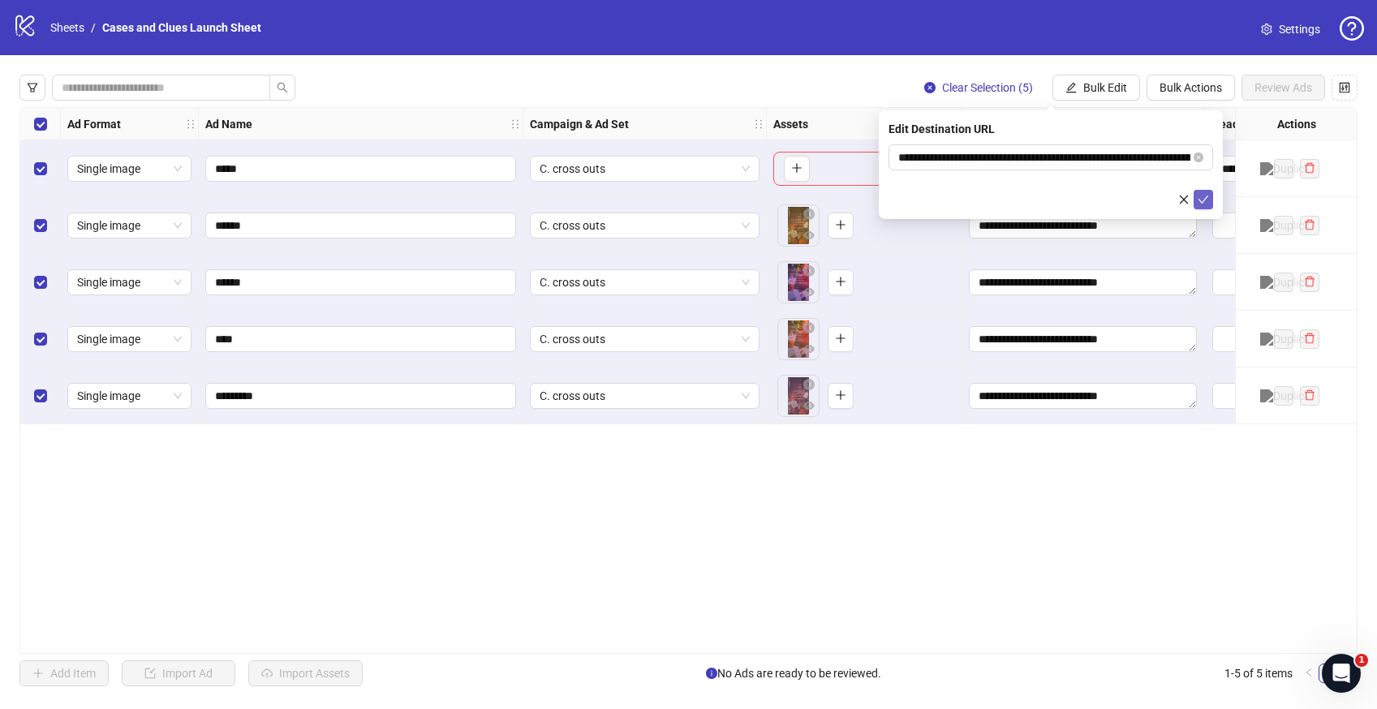
click at [1200, 200] on icon "check" at bounding box center [1203, 200] width 11 height 8
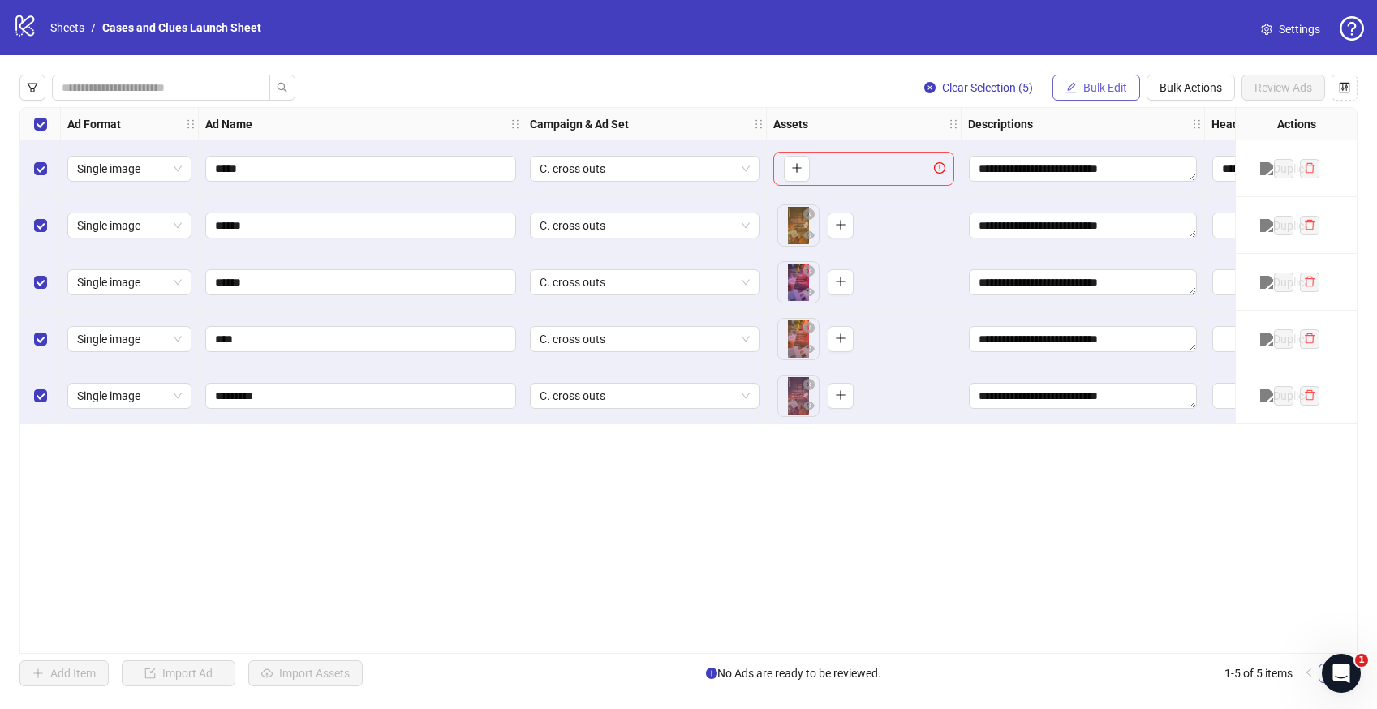
click at [1093, 83] on span "Bulk Edit" at bounding box center [1105, 87] width 44 height 13
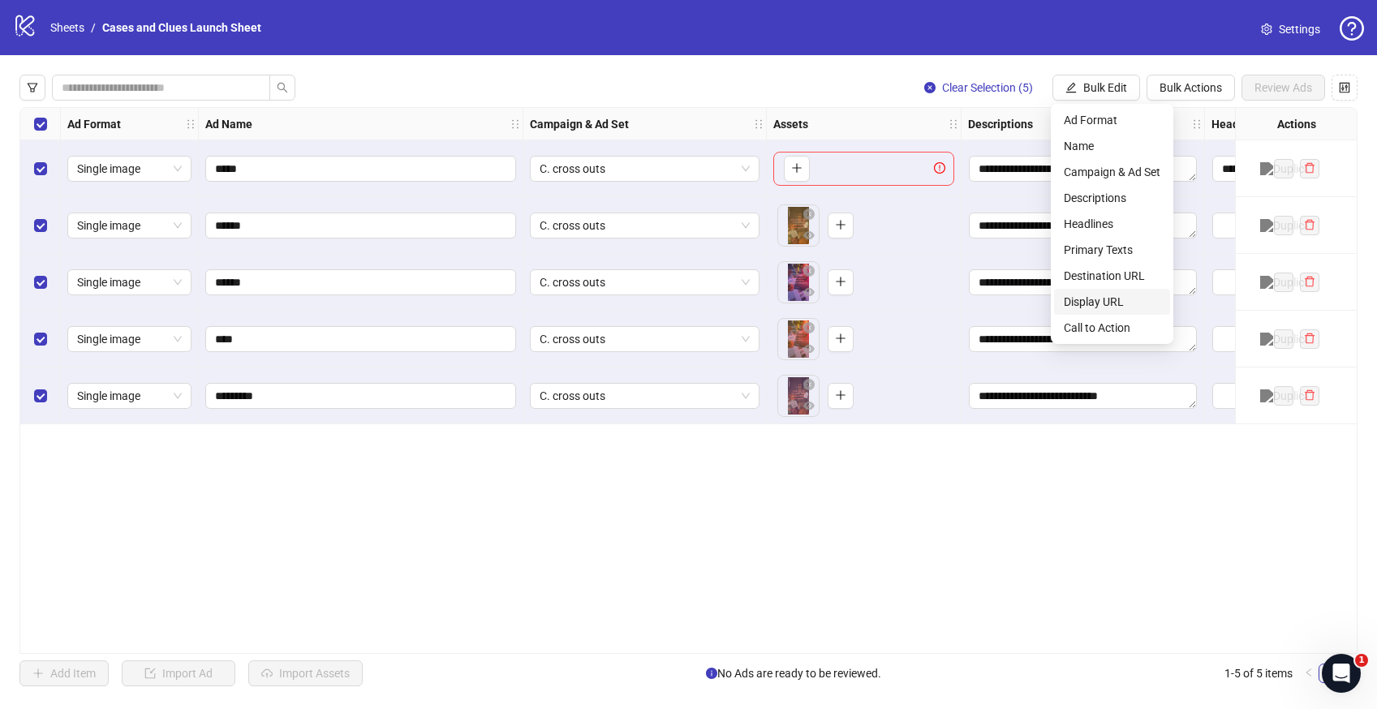
click at [1116, 295] on span "Display URL" at bounding box center [1112, 302] width 97 height 18
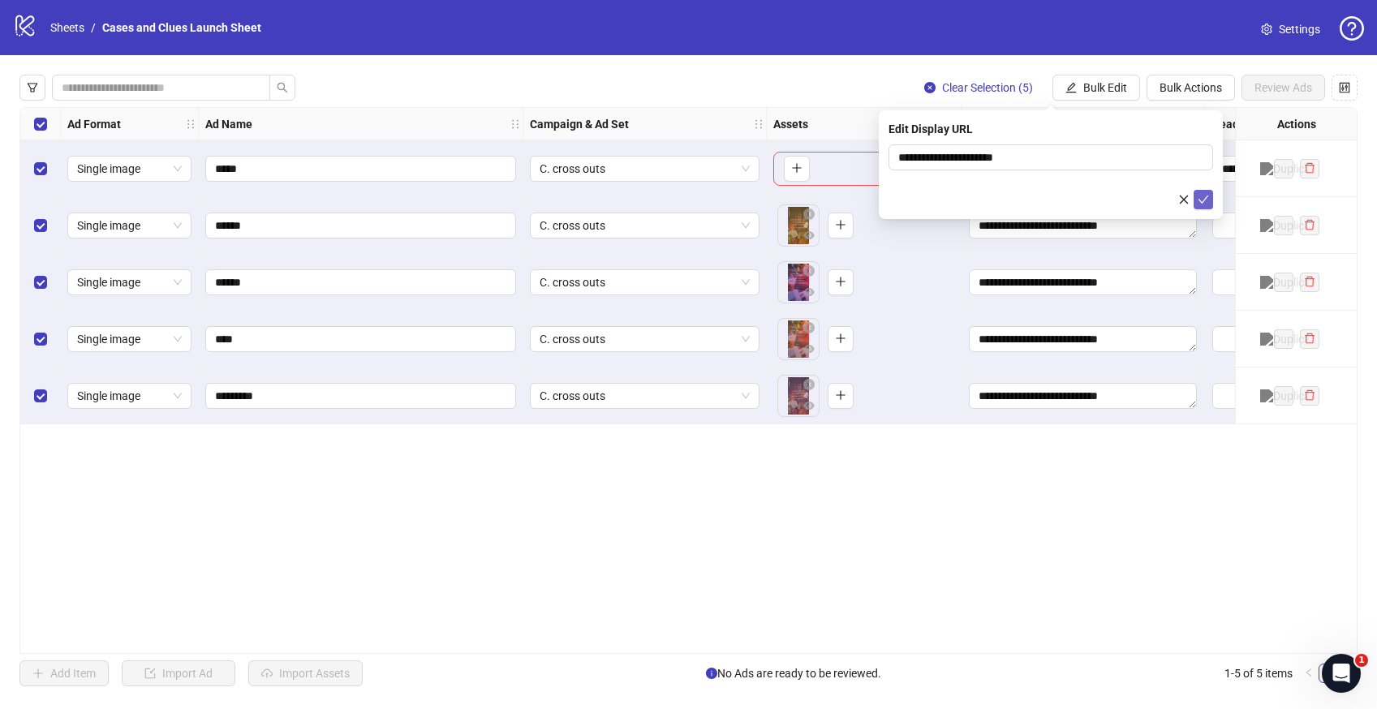
click at [1199, 201] on icon "check" at bounding box center [1203, 199] width 11 height 11
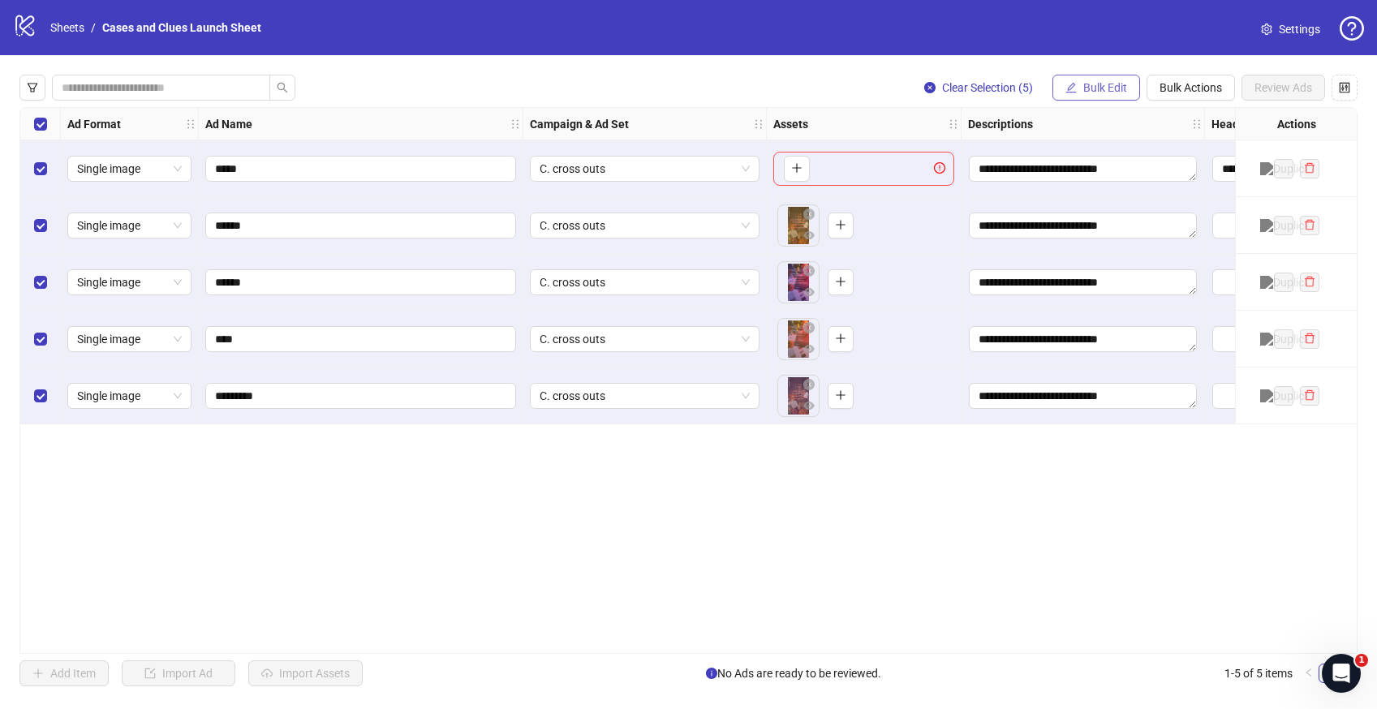
click at [1094, 81] on span "Bulk Edit" at bounding box center [1105, 87] width 44 height 13
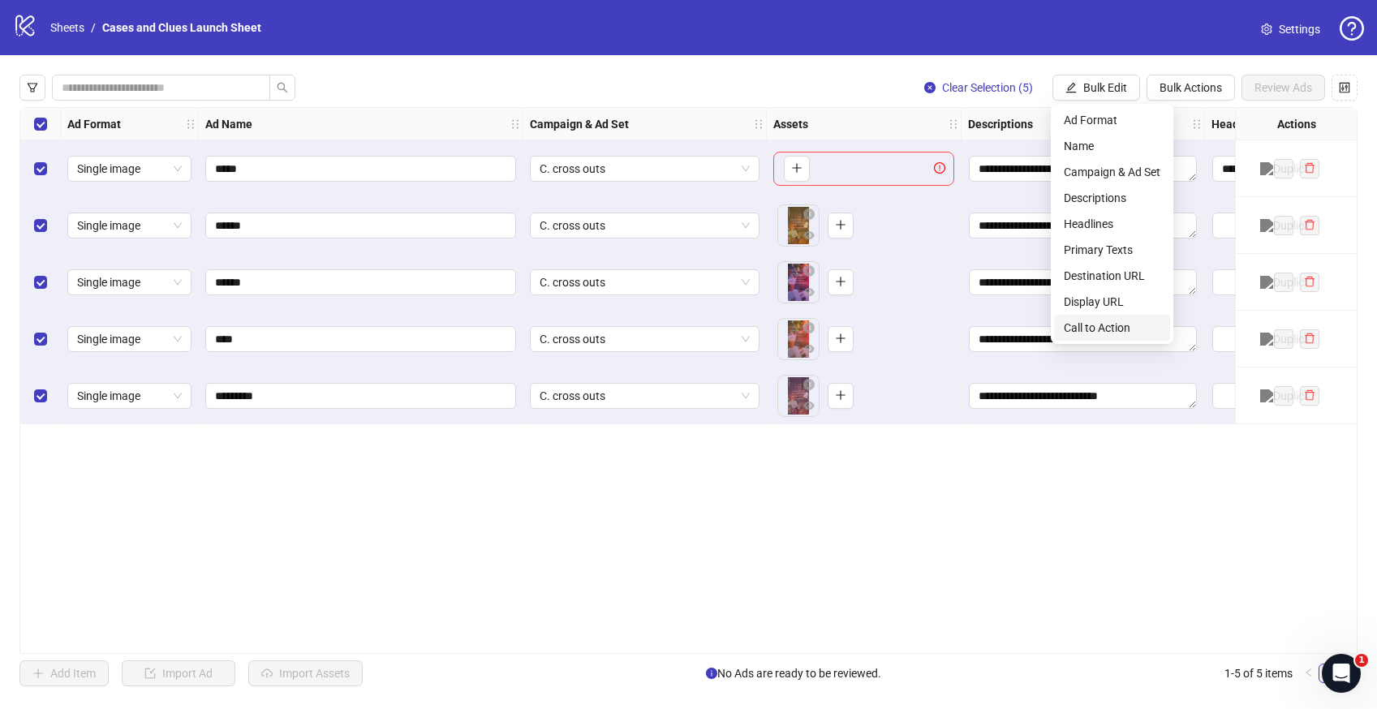
click at [1118, 332] on span "Call to Action" at bounding box center [1112, 328] width 97 height 18
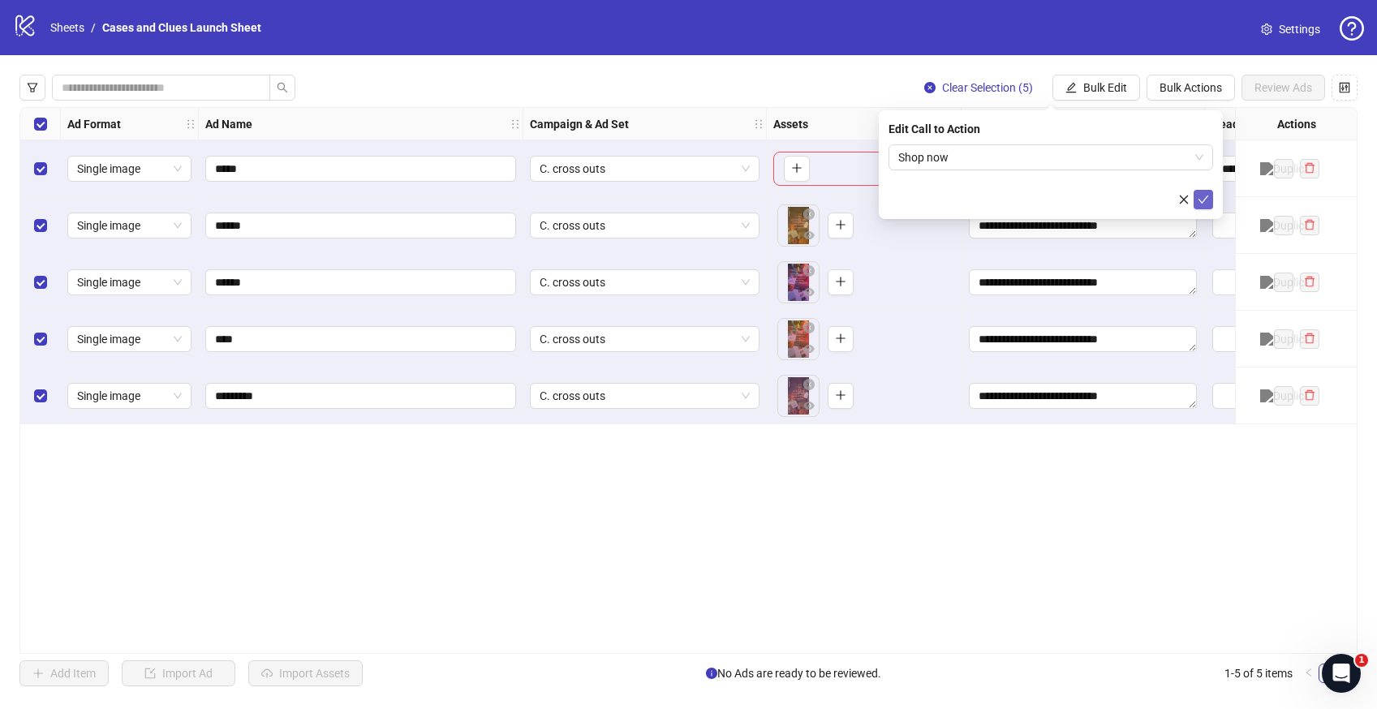
click at [1204, 202] on icon "check" at bounding box center [1203, 199] width 11 height 11
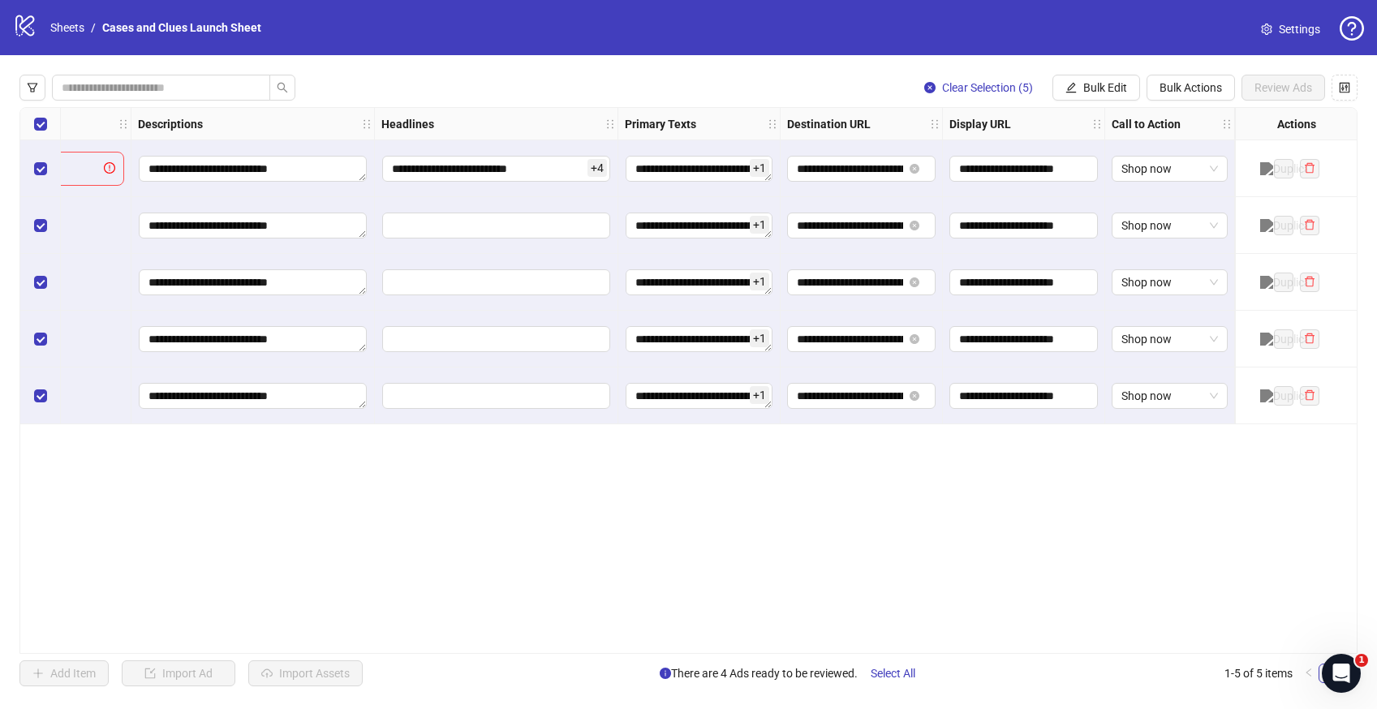
scroll to position [0, 704]
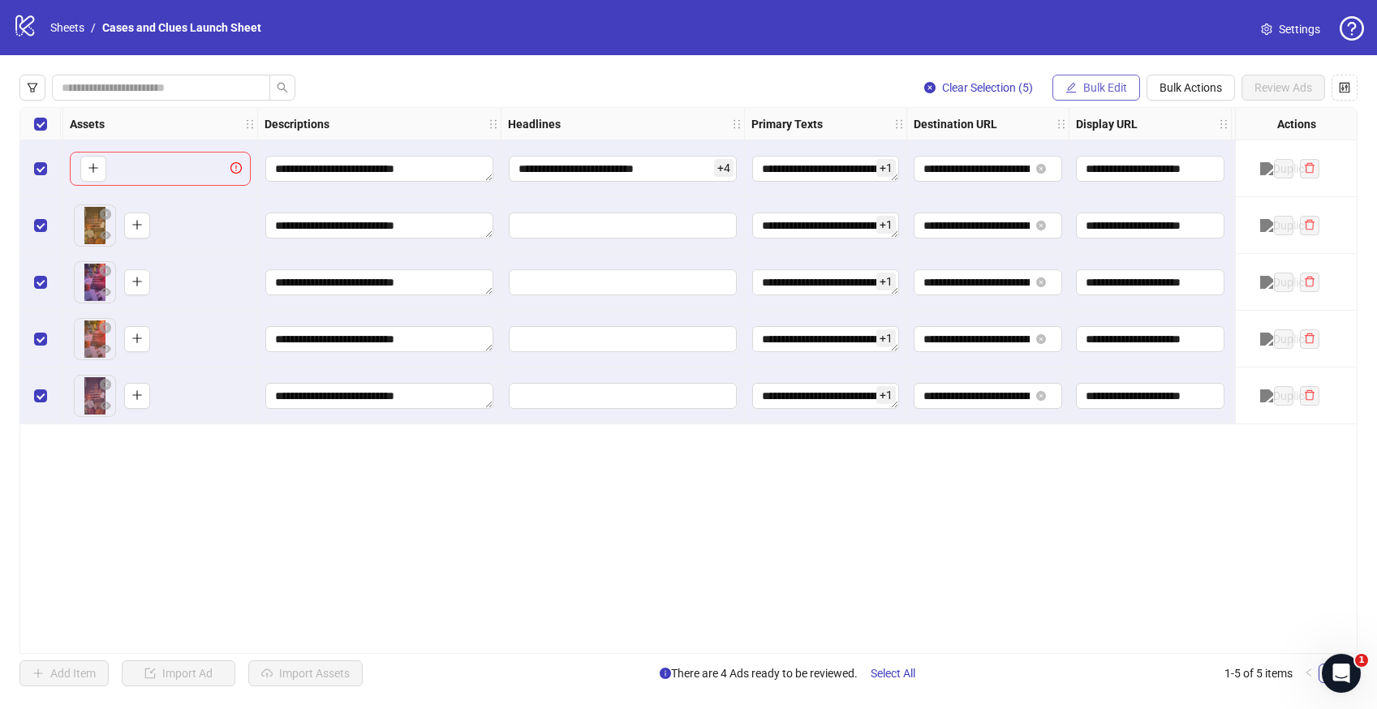
click at [1072, 86] on icon "edit" at bounding box center [1071, 87] width 11 height 11
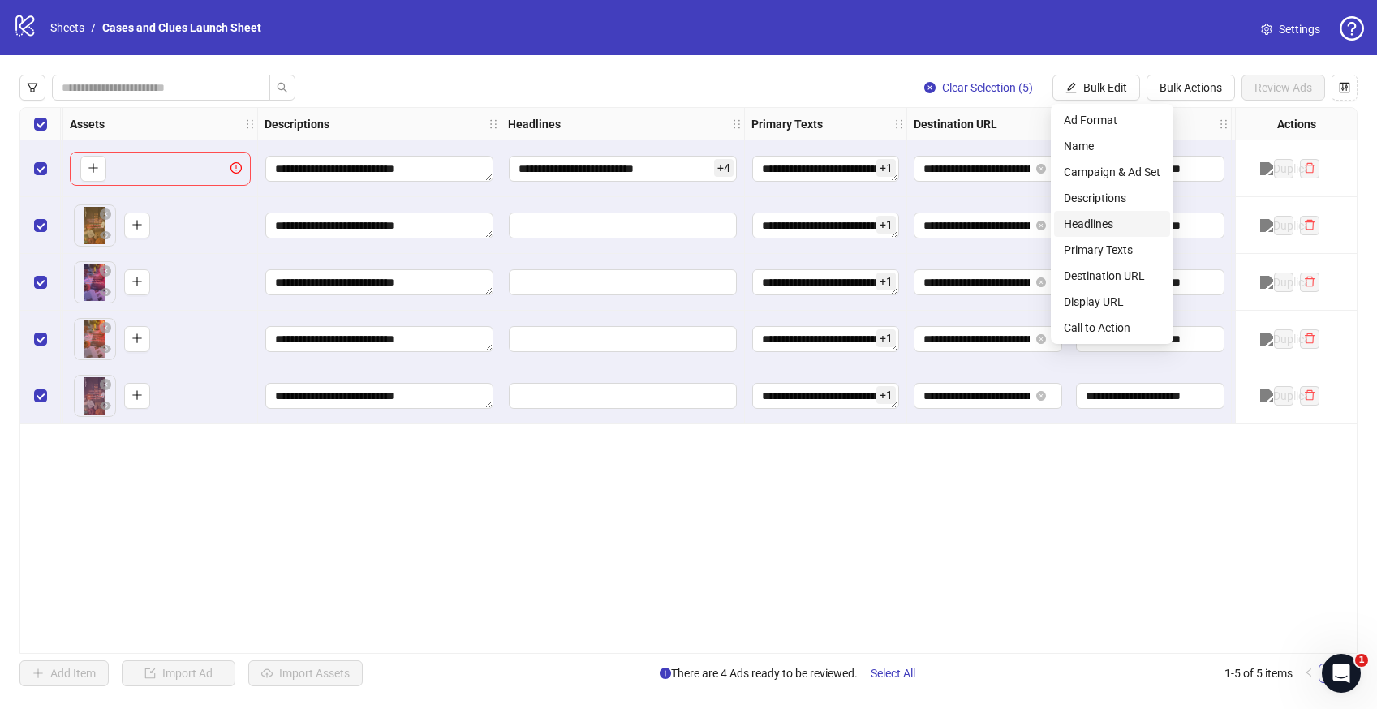
click at [1091, 218] on span "Headlines" at bounding box center [1112, 224] width 97 height 18
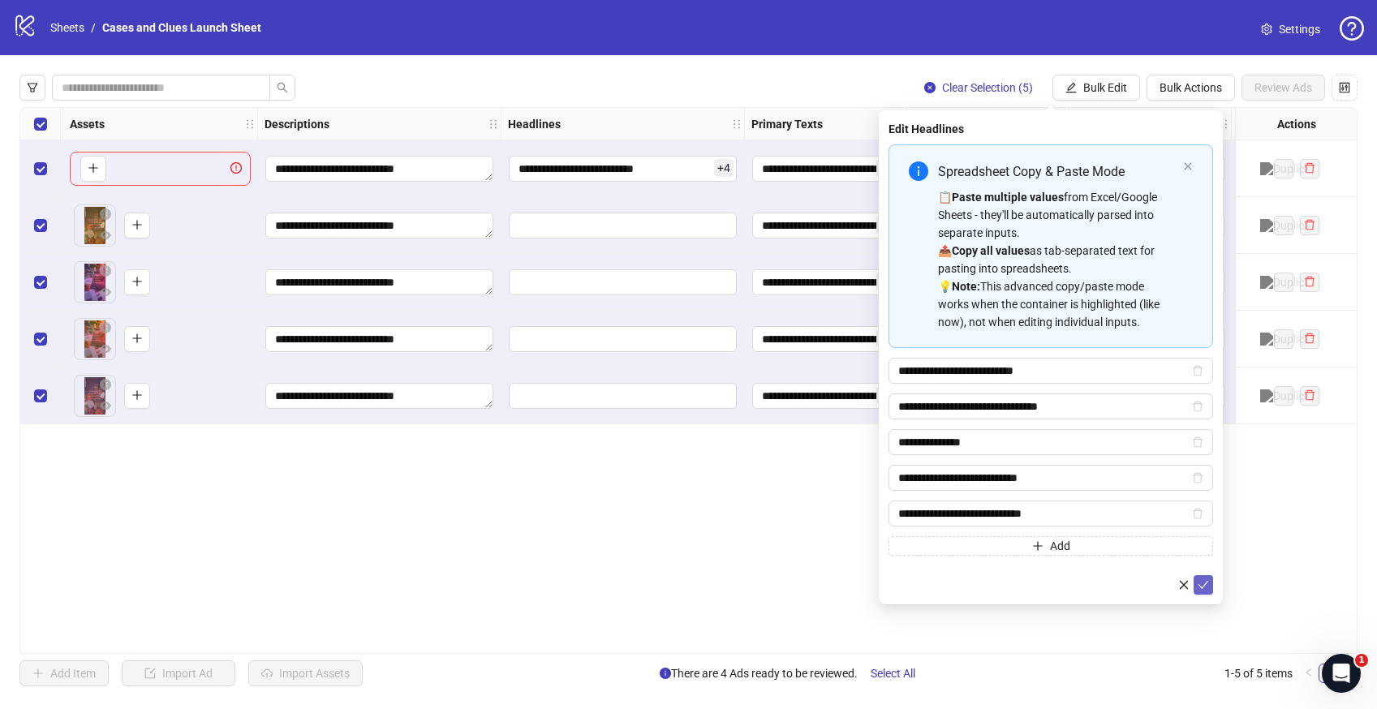
click at [1205, 587] on icon "check" at bounding box center [1203, 584] width 11 height 11
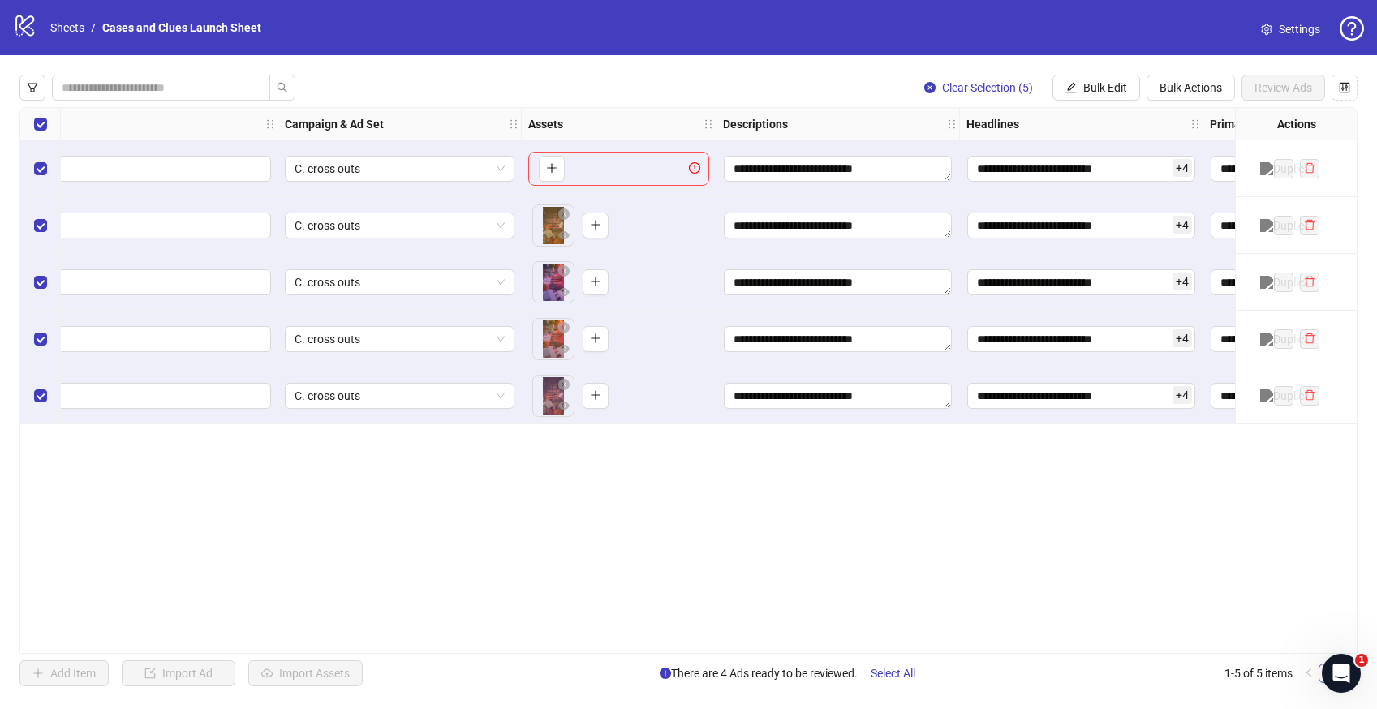
scroll to position [0, 0]
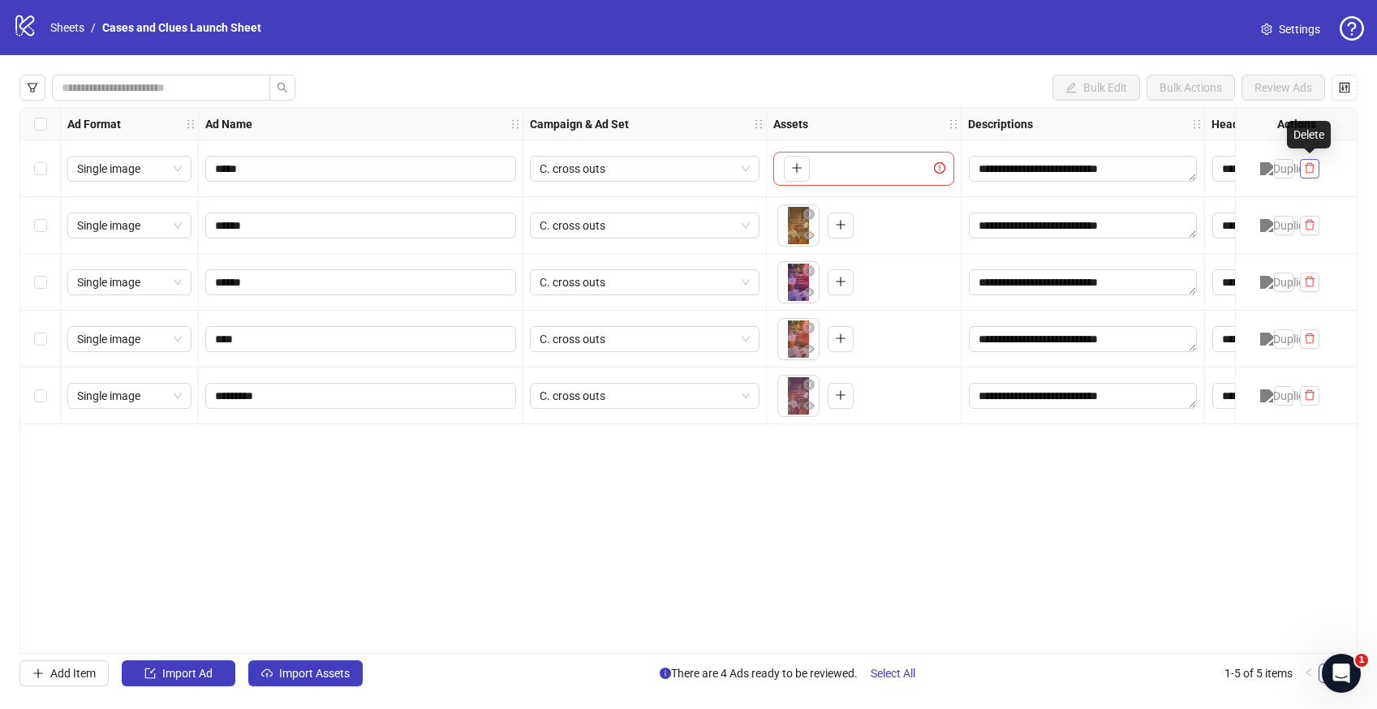
click at [1307, 165] on icon "delete" at bounding box center [1309, 167] width 11 height 11
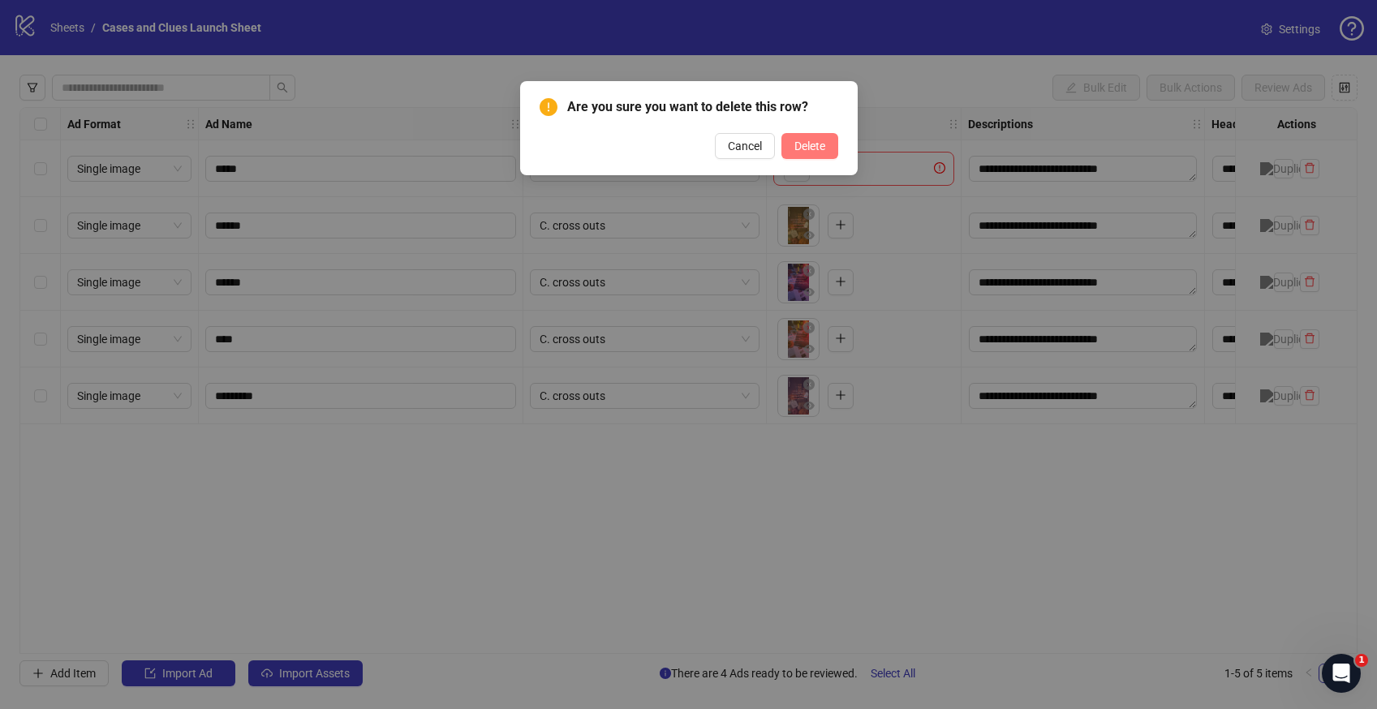
click at [794, 145] on span "Delete" at bounding box center [809, 146] width 31 height 13
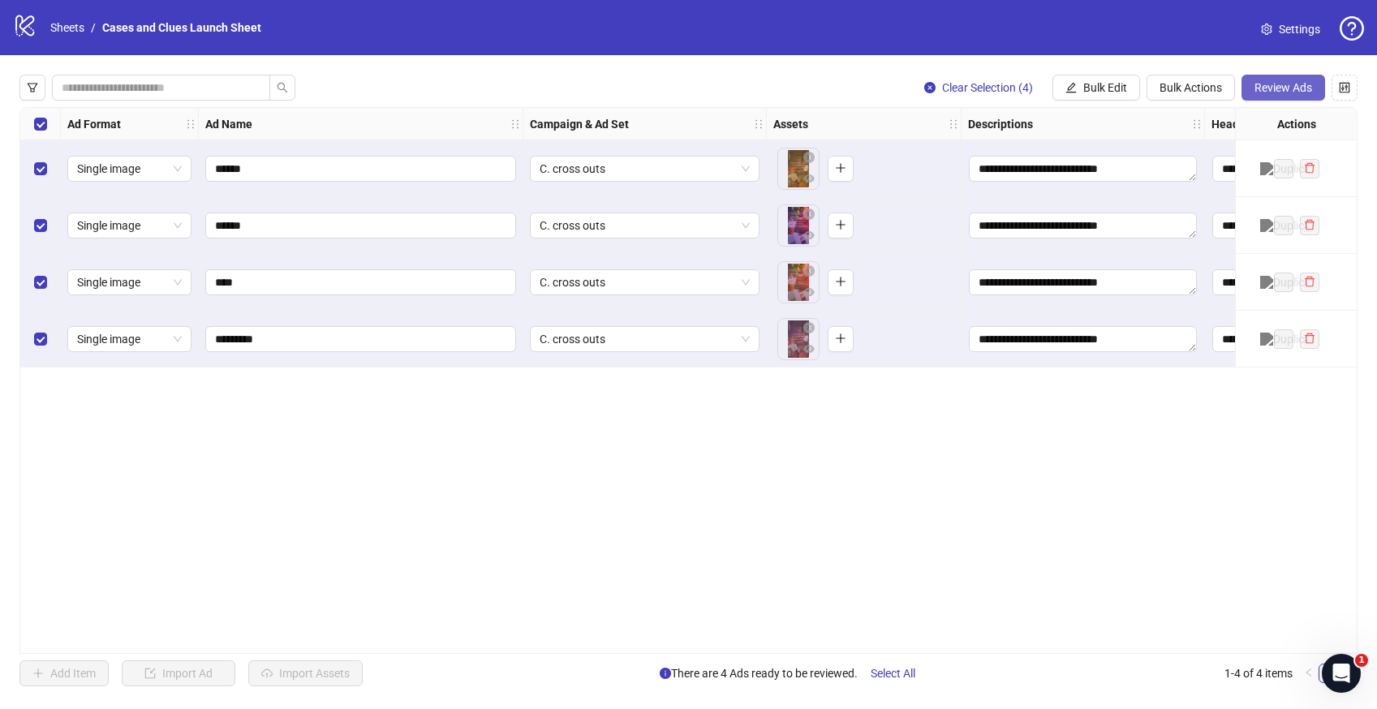
click at [1293, 82] on span "Review Ads" at bounding box center [1283, 87] width 58 height 13
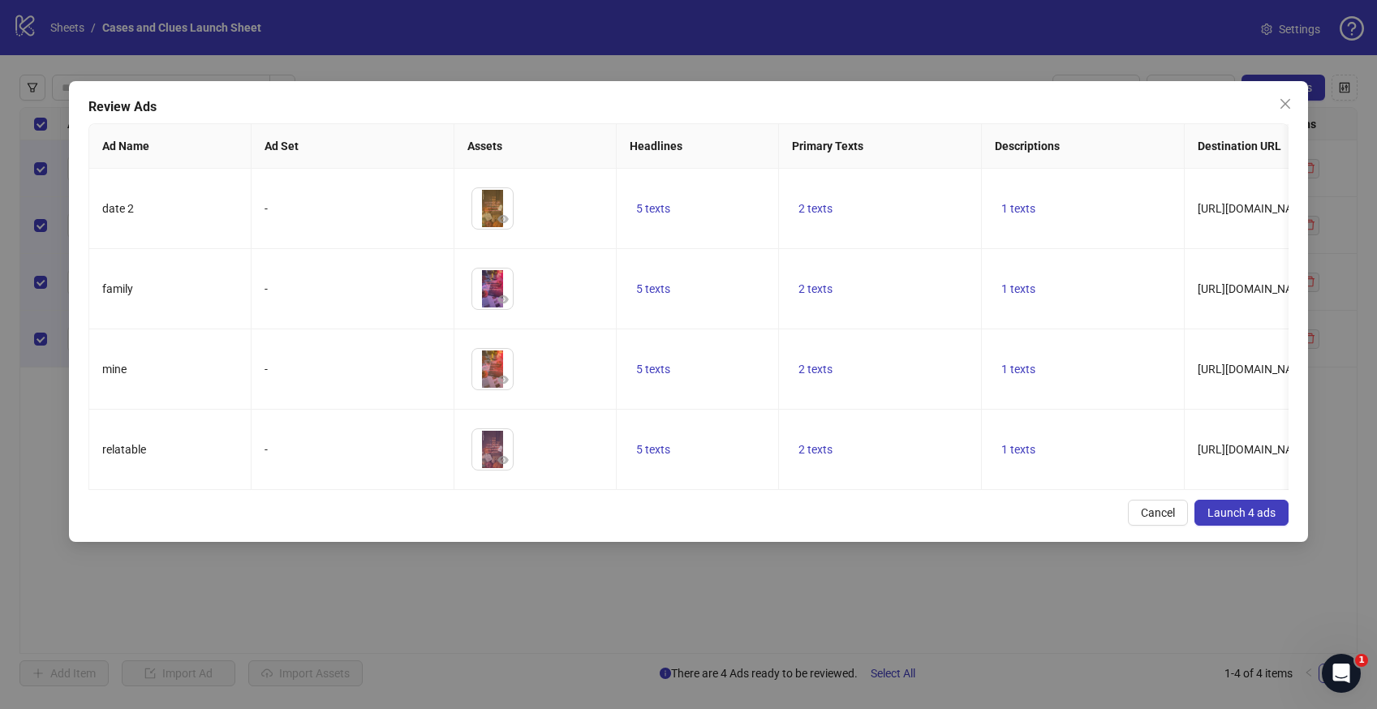
click at [1236, 526] on button "Launch 4 ads" at bounding box center [1241, 513] width 94 height 26
